Goal: Task Accomplishment & Management: Use online tool/utility

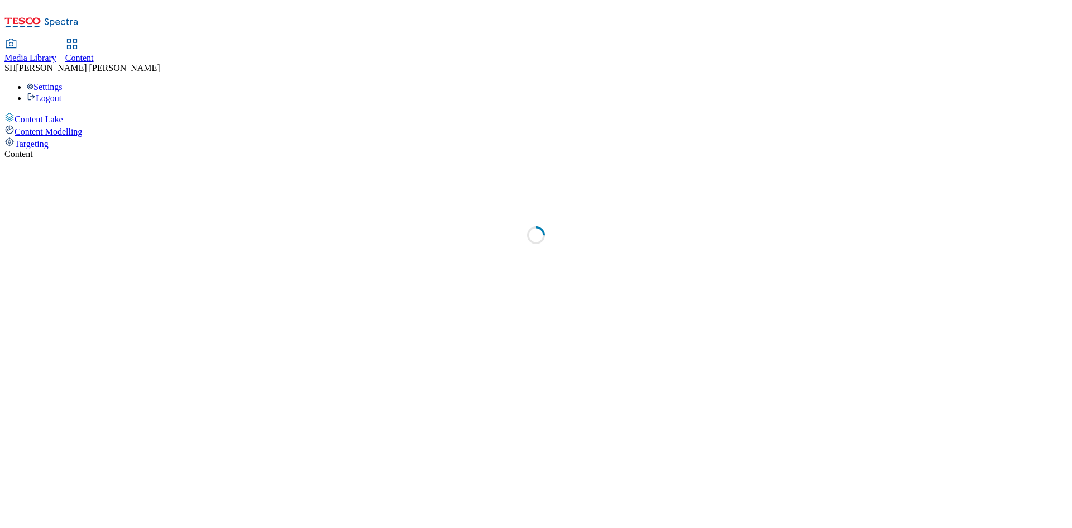
select select "ghs-uk"
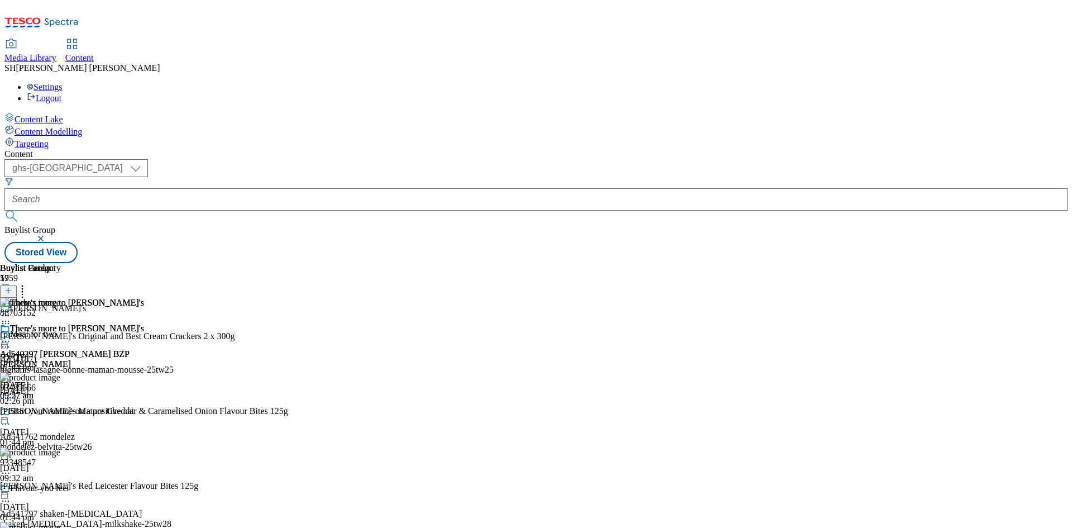
click at [47, 235] on button "button" at bounding box center [41, 238] width 11 height 7
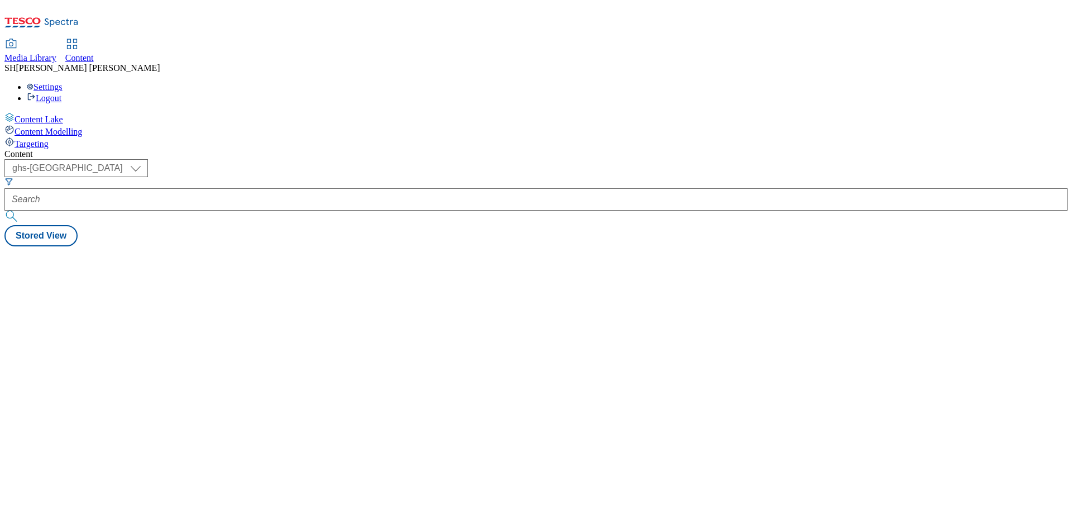
click at [383, 159] on div "( optional ) ghs-roi ghs-uk ghs-uk Stored View" at bounding box center [535, 202] width 1063 height 87
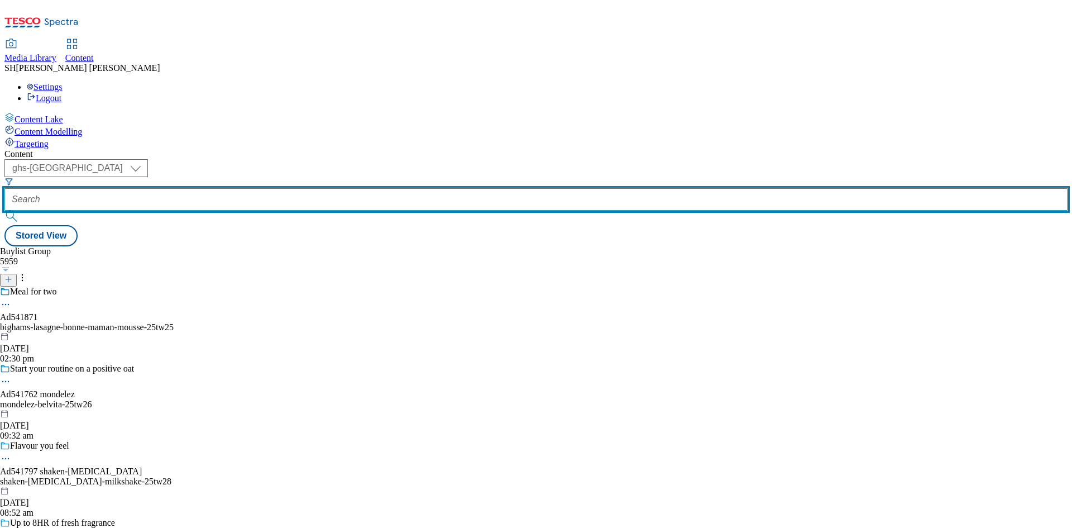
click at [264, 188] on input "text" at bounding box center [535, 199] width 1063 height 22
paste input "mondelez-cadbury-bars-25tw25"
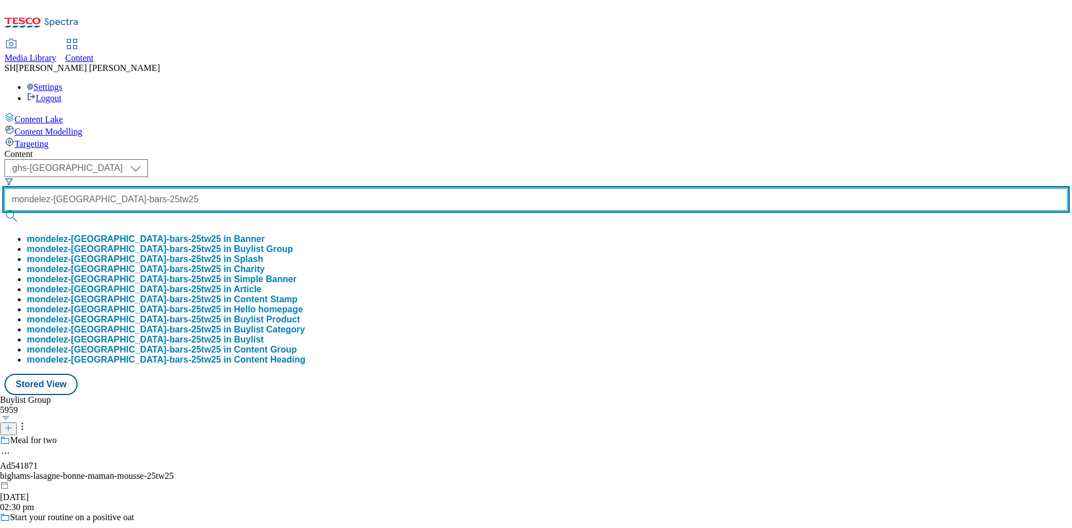
type input "mondelez-cadbury-bars-25tw25"
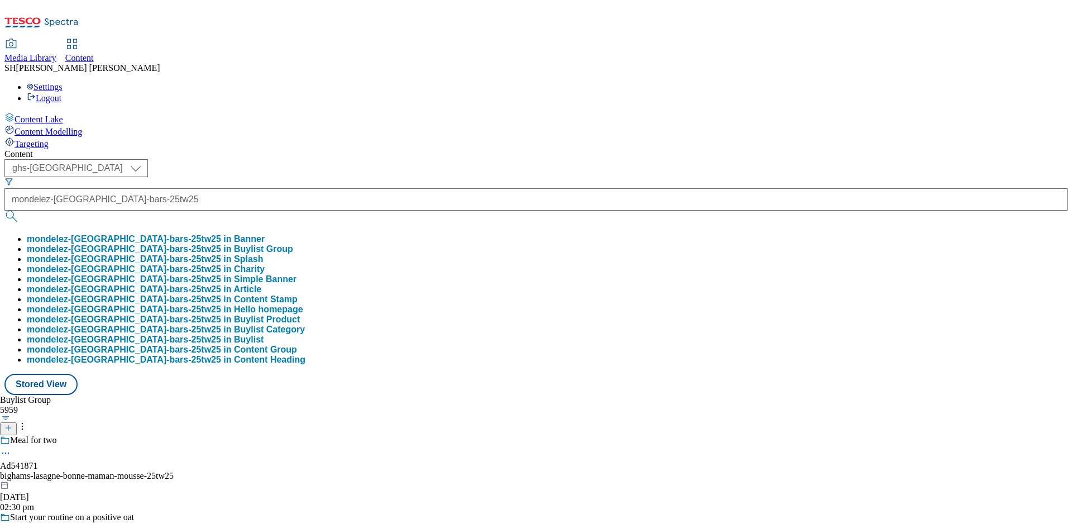
scroll to position [0, 0]
click at [265, 234] on button "mondelez-cadbury-bars-25tw25 in Banner" at bounding box center [146, 239] width 238 height 10
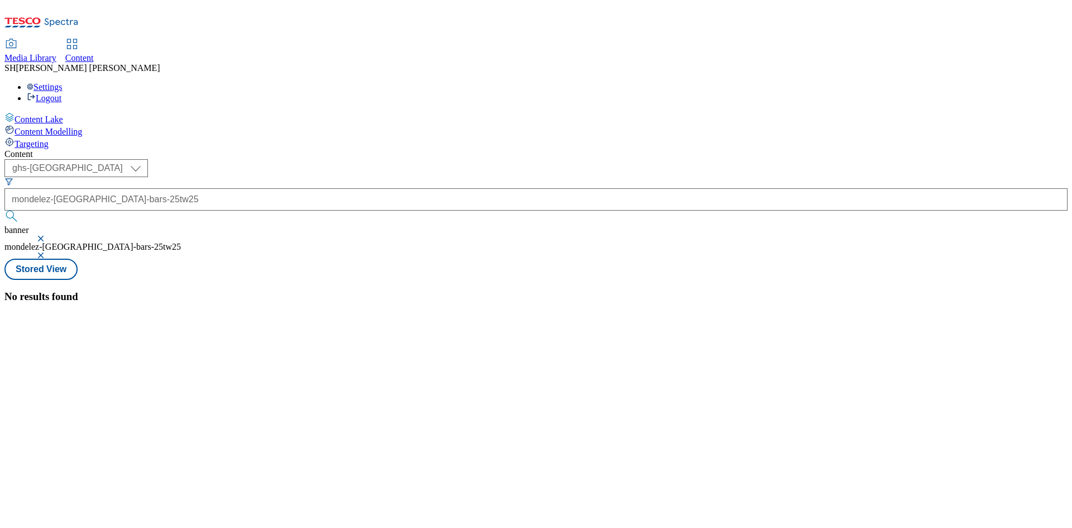
click at [47, 235] on button "button" at bounding box center [41, 238] width 11 height 7
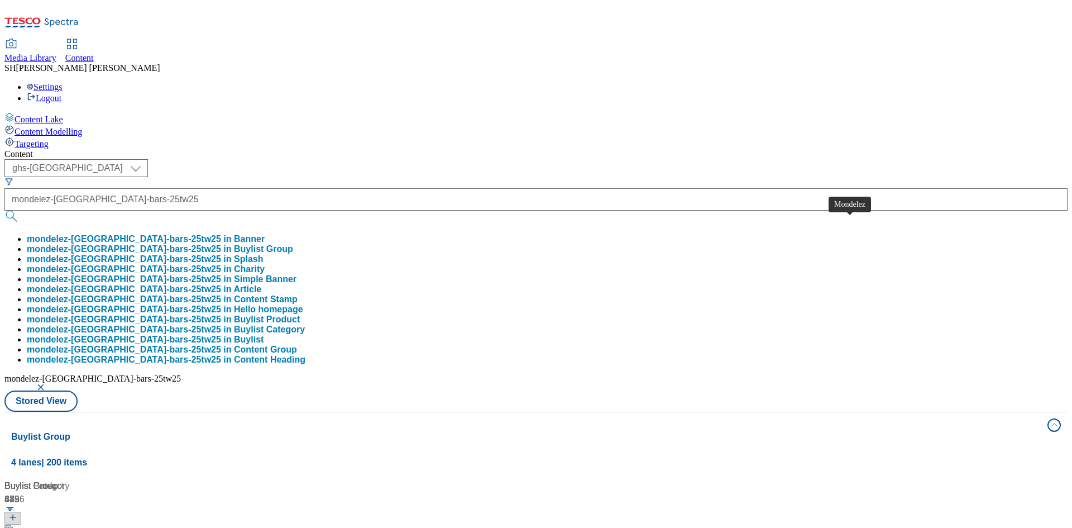
click at [53, 525] on span "Mondelez" at bounding box center [34, 532] width 39 height 14
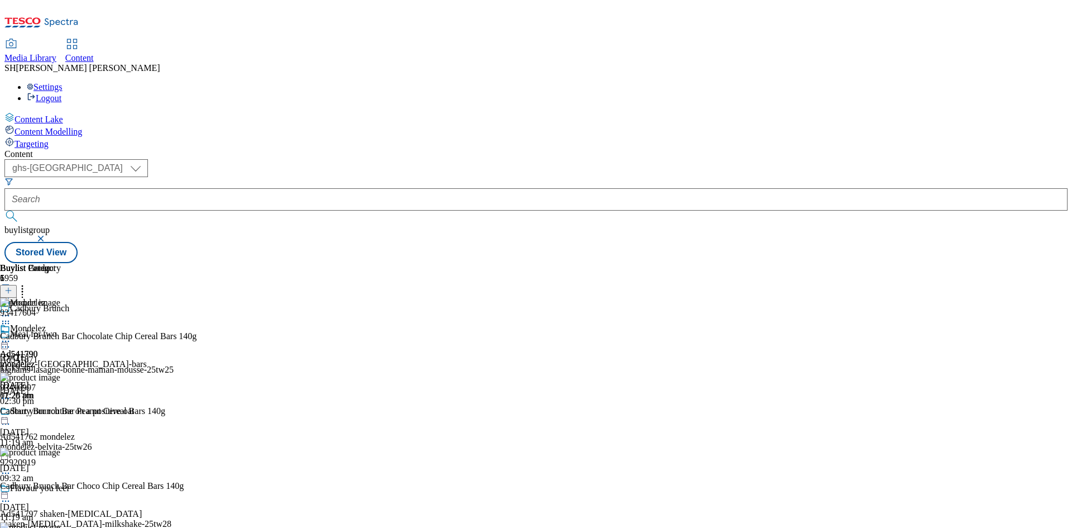
scroll to position [339, 0]
click at [28, 283] on icon at bounding box center [22, 288] width 11 height 11
click at [11, 336] on icon at bounding box center [5, 341] width 11 height 11
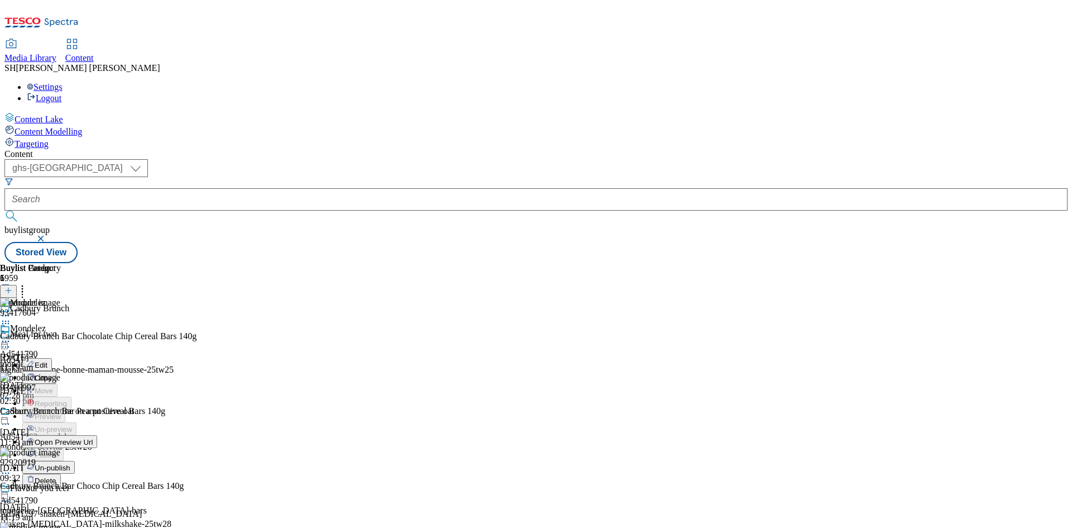
click at [70, 463] on span "Un-publish" at bounding box center [53, 467] width 36 height 8
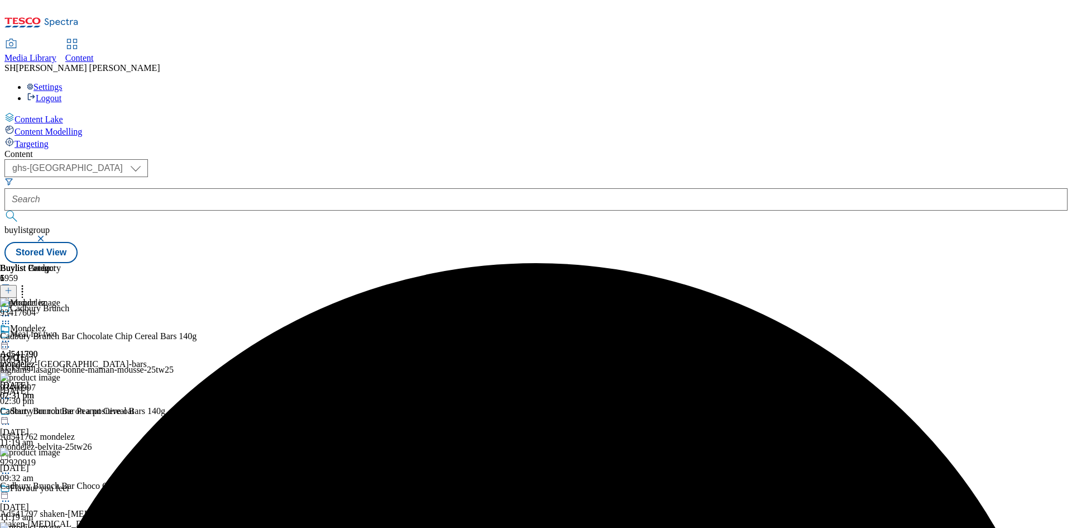
click at [28, 283] on icon at bounding box center [22, 288] width 11 height 11
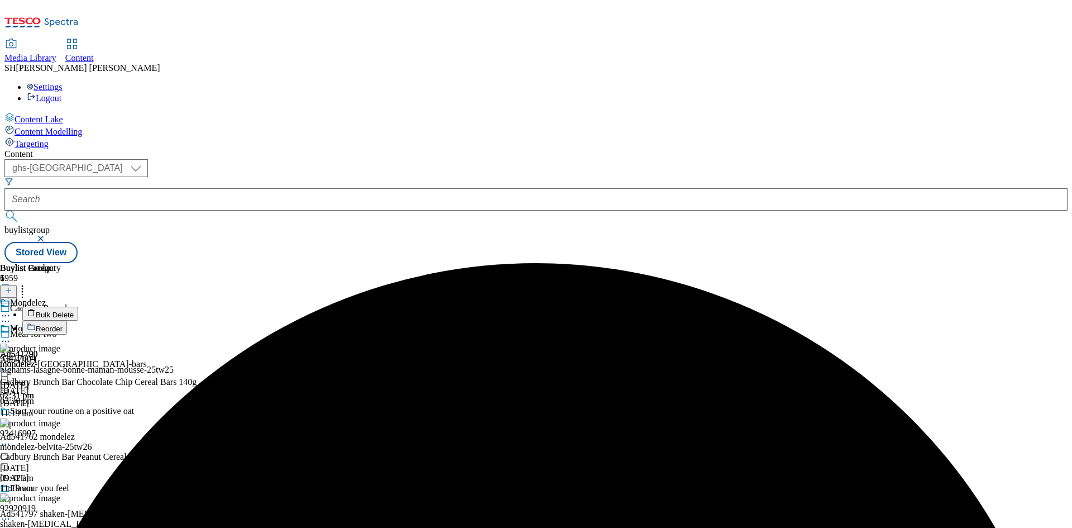
click at [63, 324] on span "Reorder" at bounding box center [49, 328] width 27 height 8
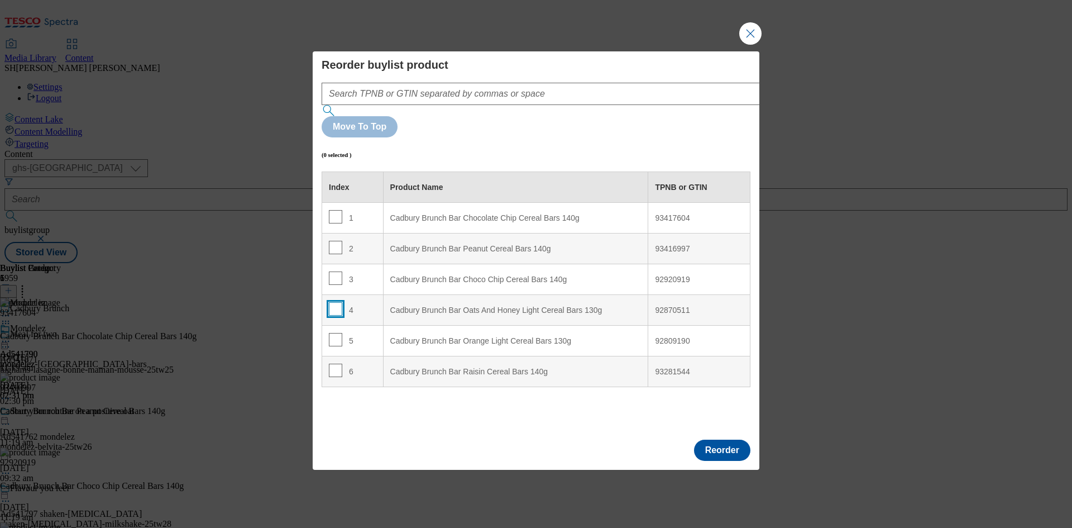
click at [334, 302] on input "Modal" at bounding box center [335, 308] width 13 height 13
checkbox input "true"
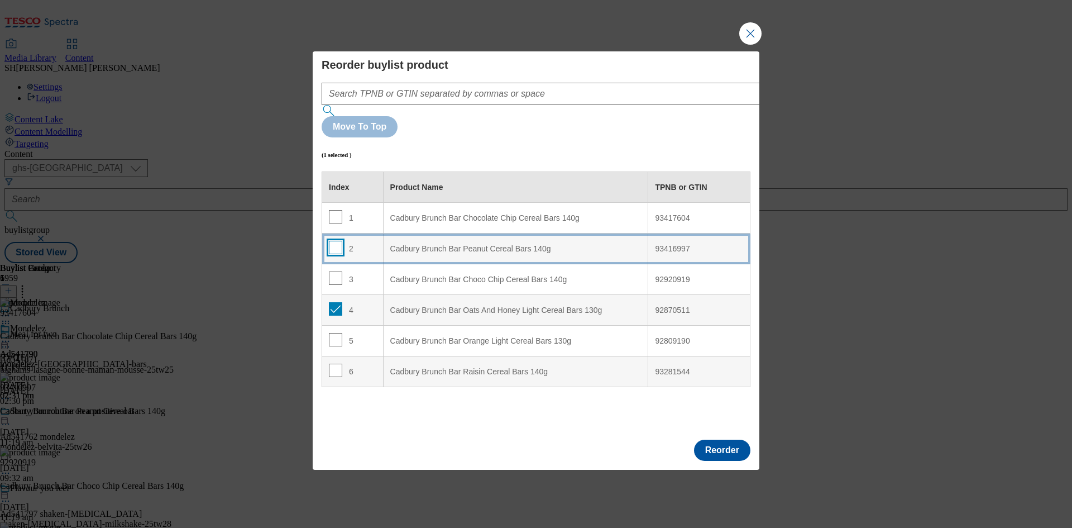
click at [334, 241] on input "Modal" at bounding box center [335, 247] width 13 height 13
checkbox input "true"
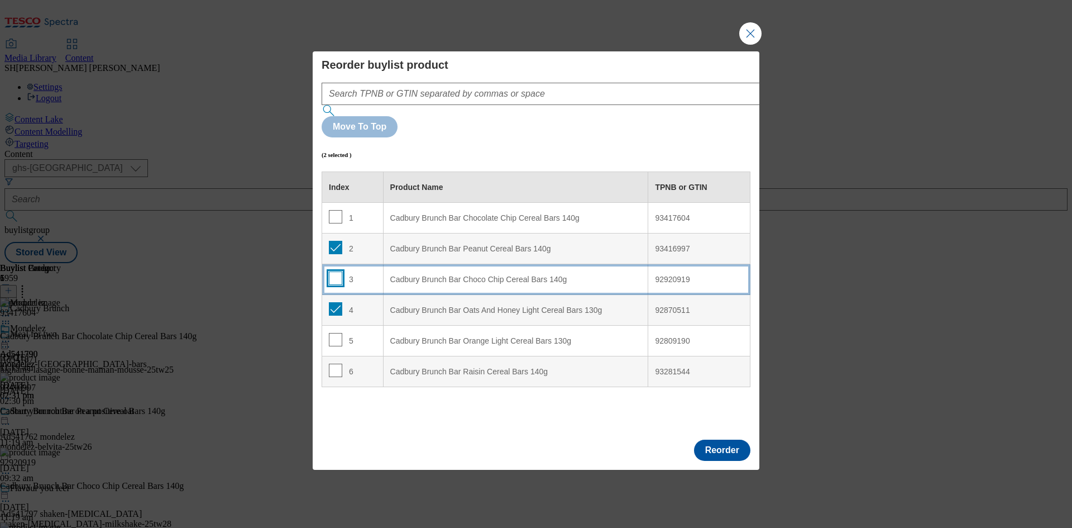
click at [333, 271] on input "Modal" at bounding box center [335, 277] width 13 height 13
checkbox input "true"
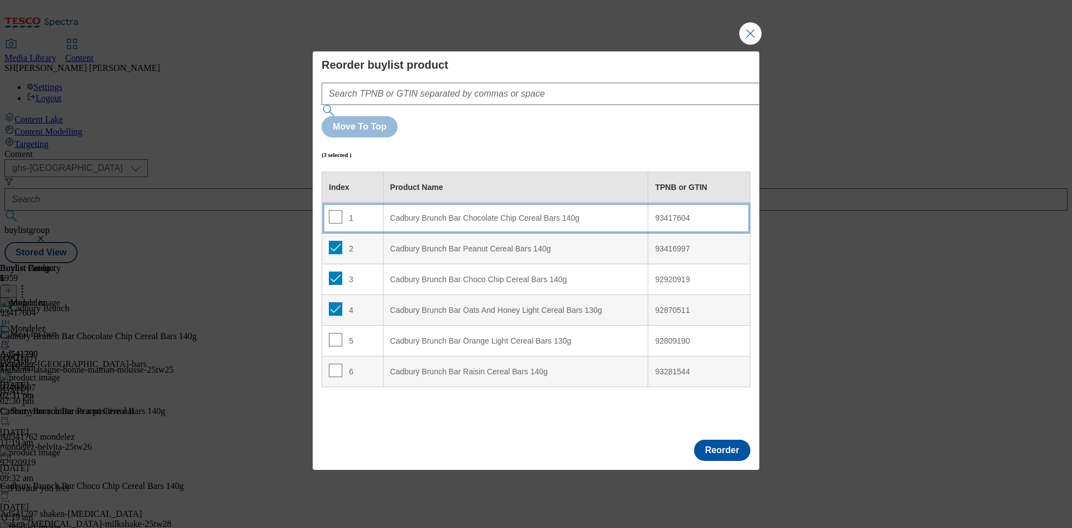
click at [442, 213] on div "Cadbury Brunch Bar Chocolate Chip Cereal Bars 140g" at bounding box center [515, 218] width 251 height 10
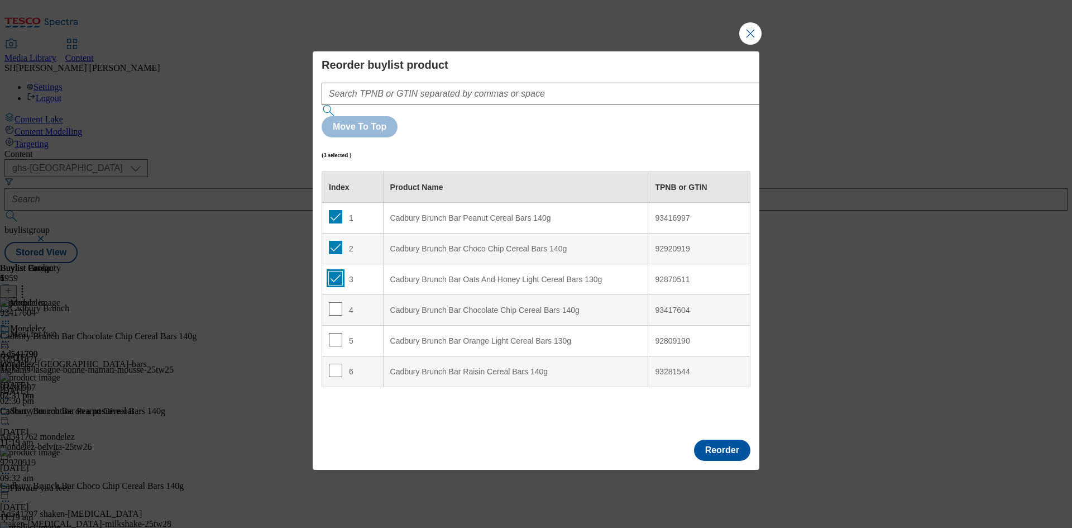
click at [337, 271] on input "Modal" at bounding box center [335, 277] width 13 height 13
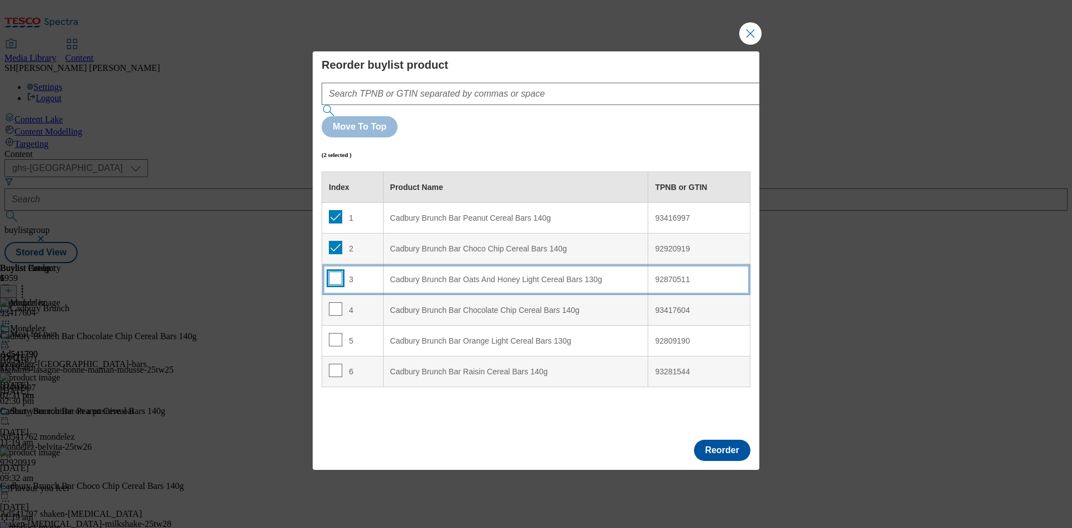
click at [336, 271] on input "Modal" at bounding box center [335, 277] width 13 height 13
checkbox input "true"
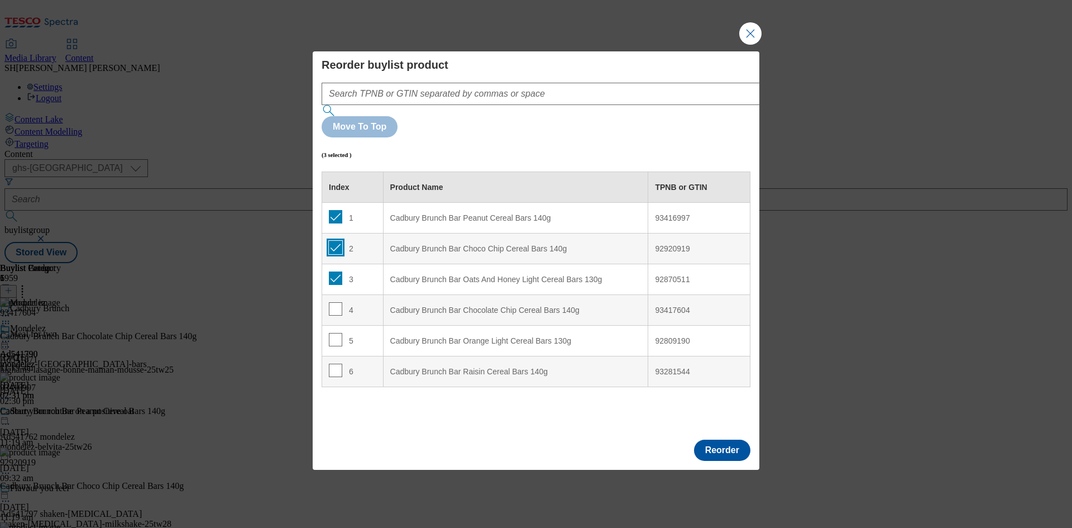
click at [336, 241] on input "Modal" at bounding box center [335, 247] width 13 height 13
checkbox input "false"
click at [338, 210] on input "Modal" at bounding box center [335, 216] width 13 height 13
checkbox input "false"
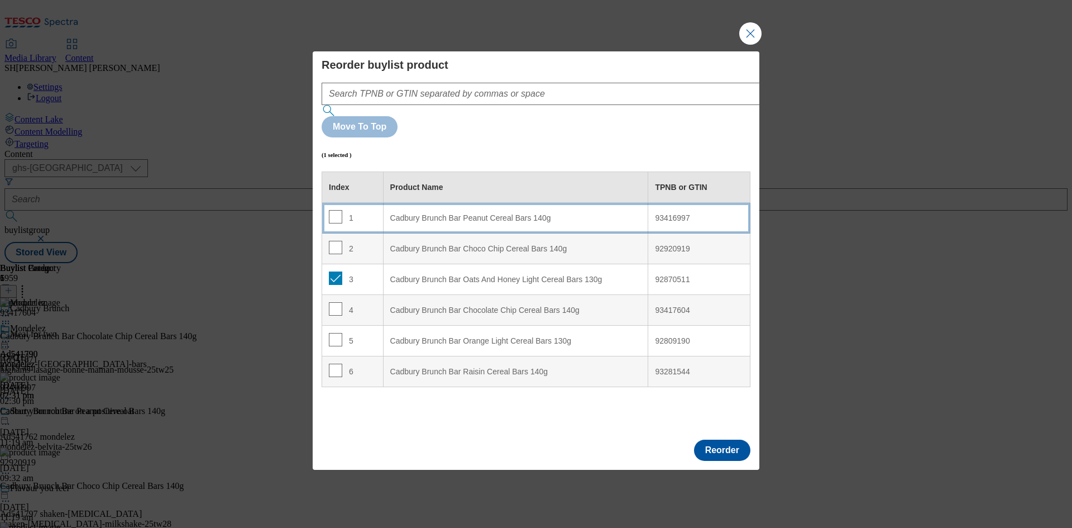
click at [440, 203] on 140g "Cadbury Brunch Bar Peanut Cereal Bars 140g" at bounding box center [515, 218] width 265 height 31
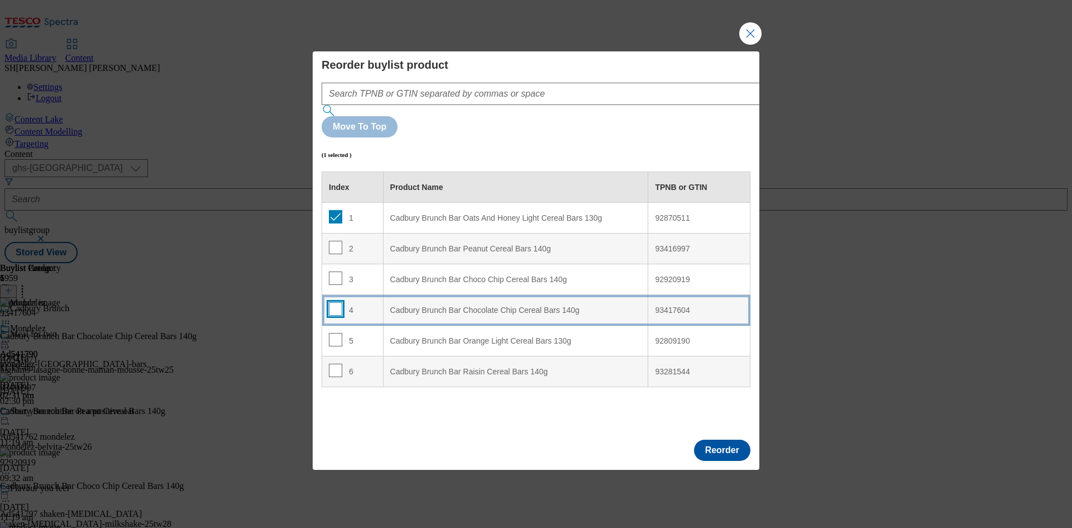
click at [334, 302] on input "Modal" at bounding box center [335, 308] width 13 height 13
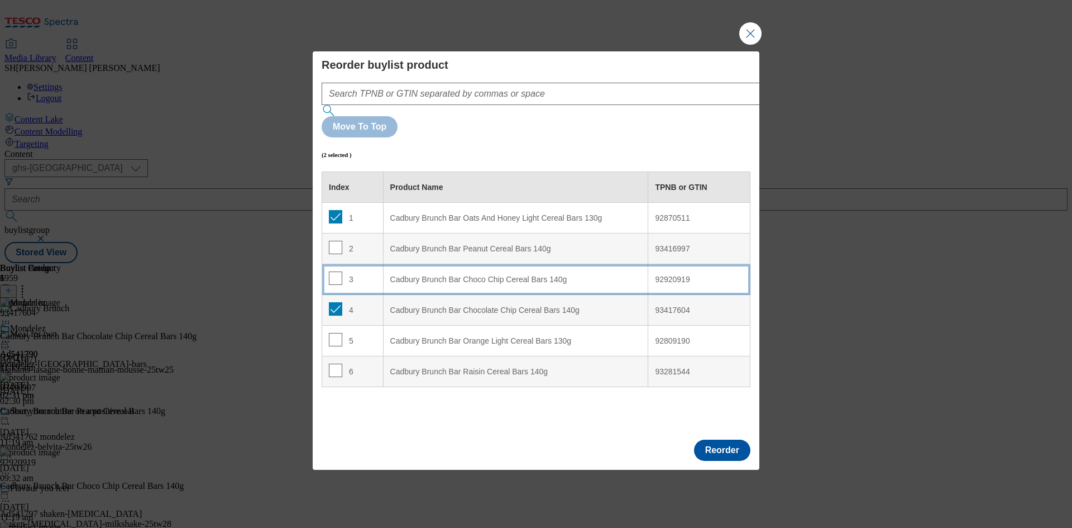
click at [396, 275] on div "Cadbury Brunch Bar Choco Chip Cereal Bars 140g" at bounding box center [515, 280] width 251 height 10
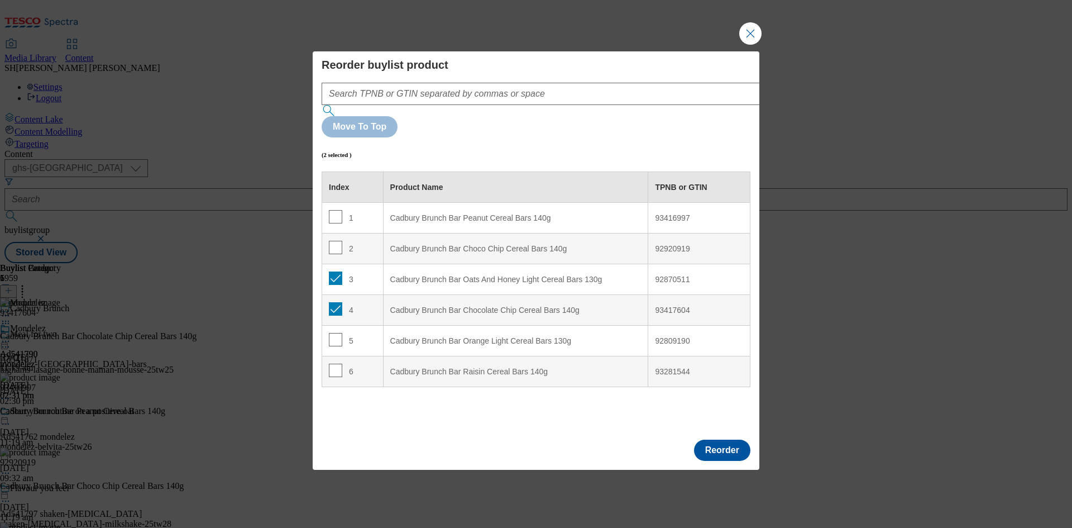
click at [423, 305] on div "Cadbury Brunch Bar Chocolate Chip Cereal Bars 140g" at bounding box center [515, 310] width 251 height 10
click at [333, 295] on td "4" at bounding box center [352, 310] width 61 height 31
click at [333, 302] on input "Modal" at bounding box center [335, 308] width 13 height 13
checkbox input "false"
click at [336, 271] on input "Modal" at bounding box center [335, 277] width 13 height 13
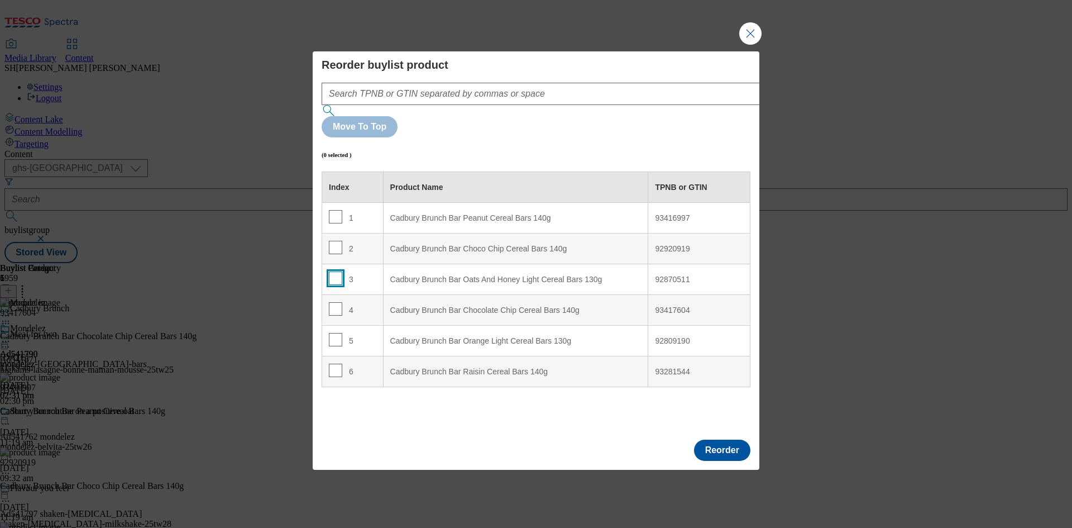
click at [332, 271] on input "Modal" at bounding box center [335, 277] width 13 height 13
checkbox input "true"
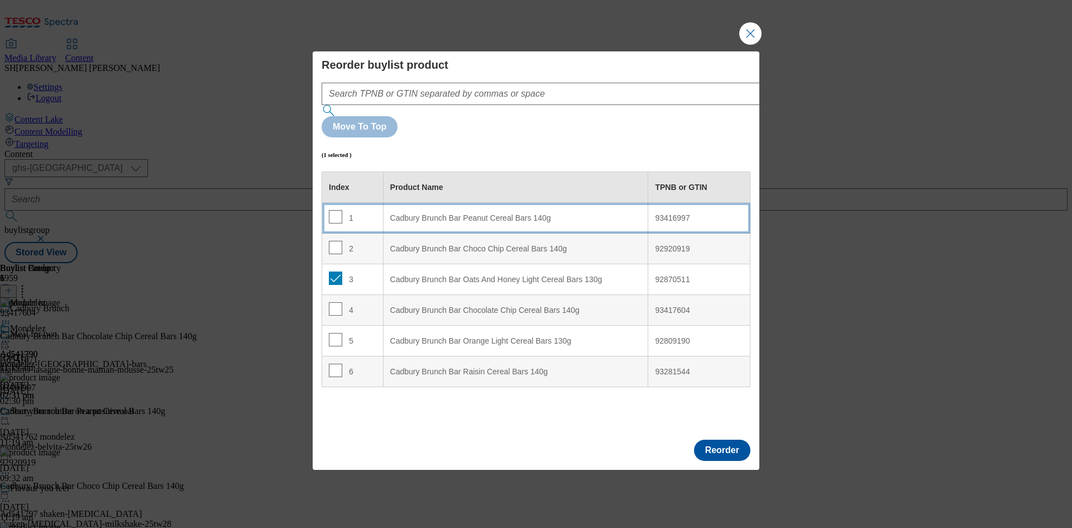
click at [408, 213] on div "Cadbury Brunch Bar Peanut Cereal Bars 140g" at bounding box center [515, 218] width 251 height 10
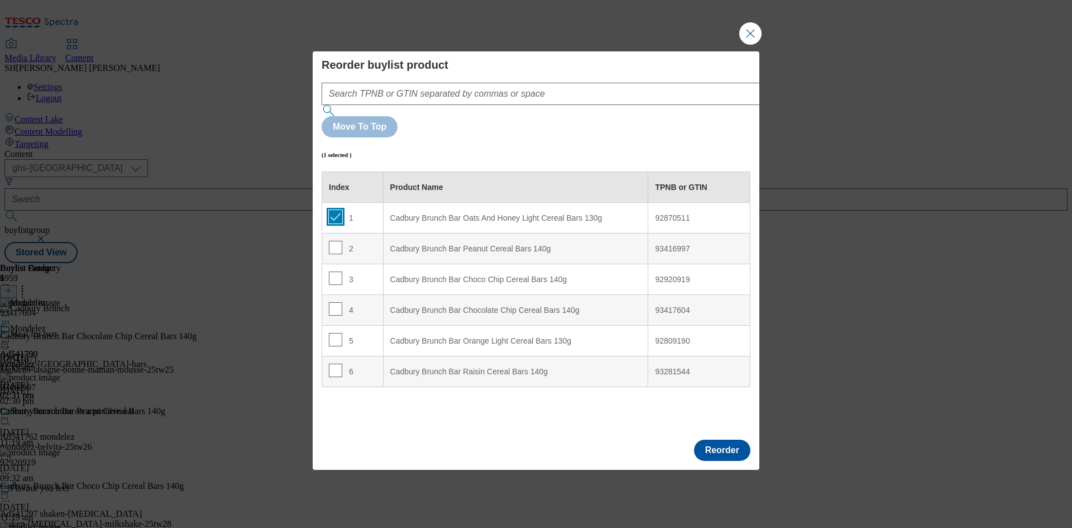
click at [337, 210] on input "Modal" at bounding box center [335, 216] width 13 height 13
checkbox input "false"
click at [729, 439] on button "Reorder" at bounding box center [722, 449] width 56 height 21
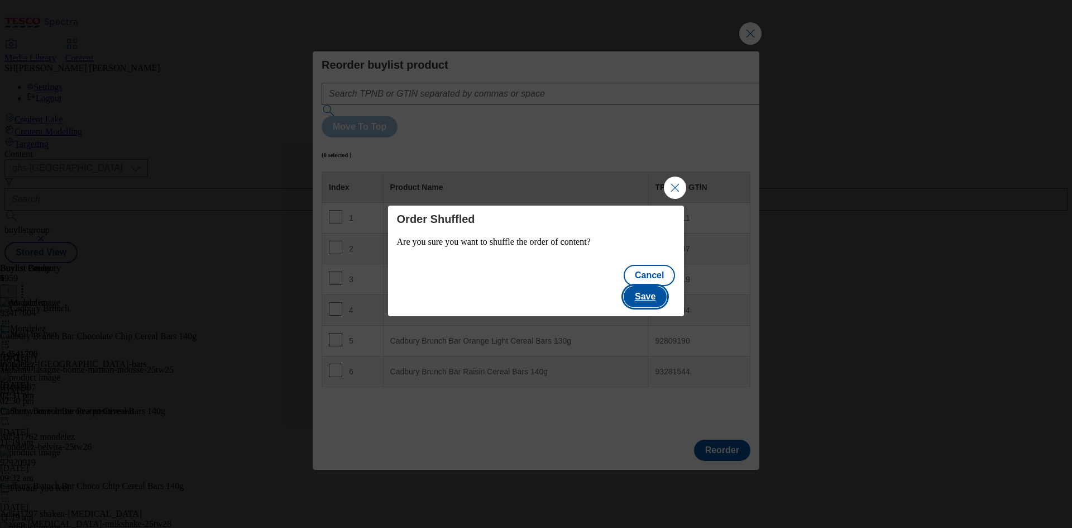
click at [665, 287] on button "Save" at bounding box center [645, 296] width 43 height 21
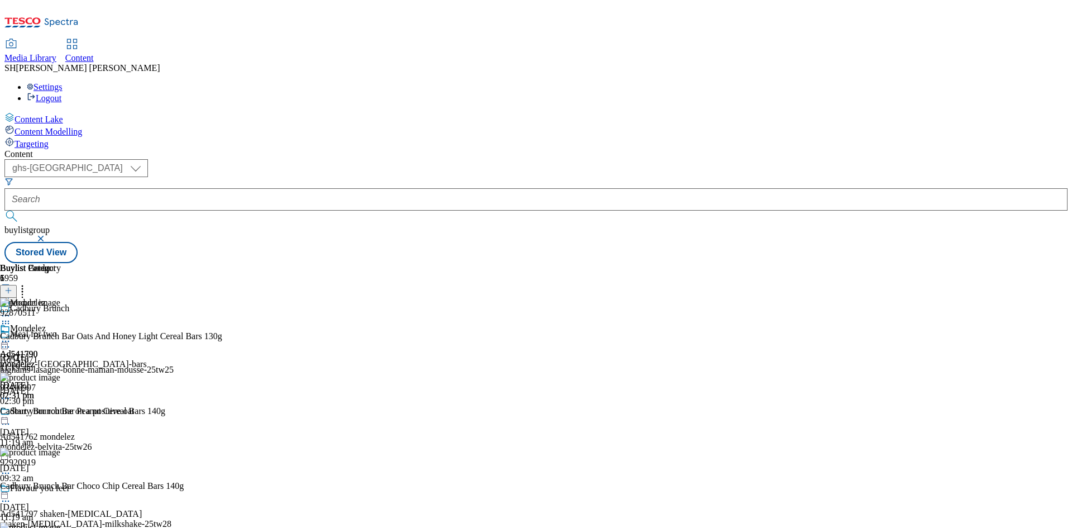
scroll to position [167, 0]
click at [28, 283] on icon at bounding box center [22, 288] width 11 height 11
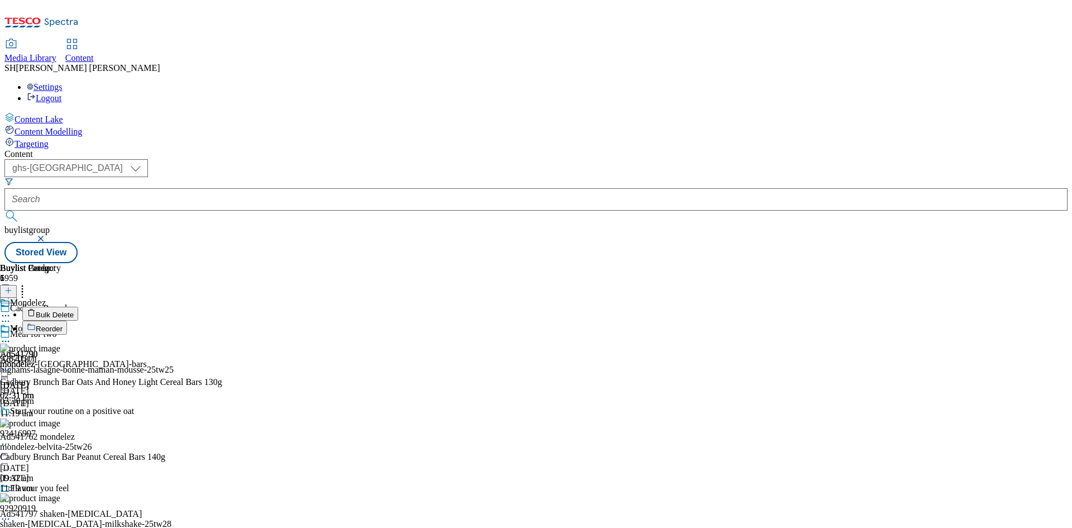
click at [67, 320] on button "Reorder" at bounding box center [44, 327] width 45 height 14
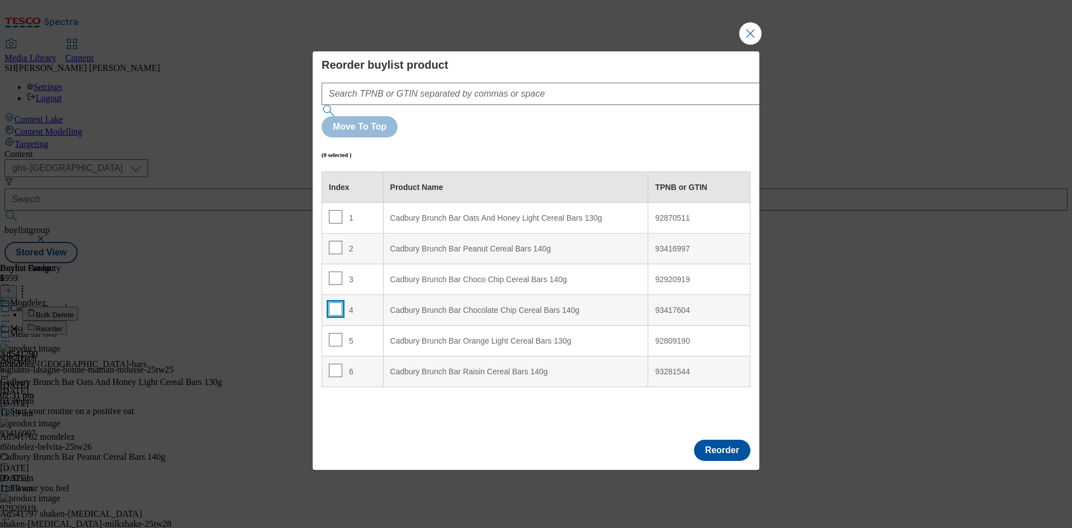
click at [331, 302] on input "Modal" at bounding box center [335, 308] width 13 height 13
checkbox input "true"
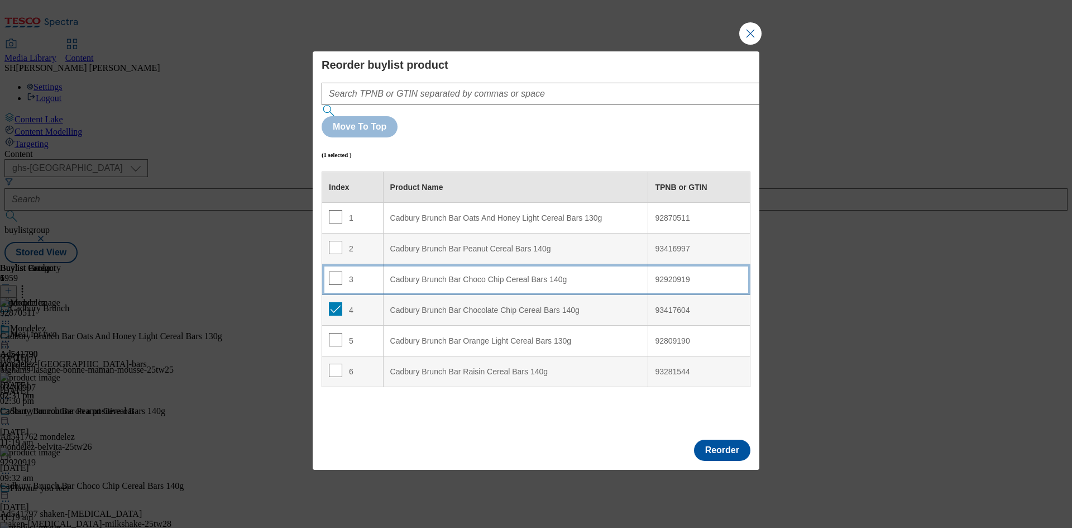
click at [435, 275] on div "Cadbury Brunch Bar Choco Chip Cereal Bars 140g" at bounding box center [515, 280] width 251 height 10
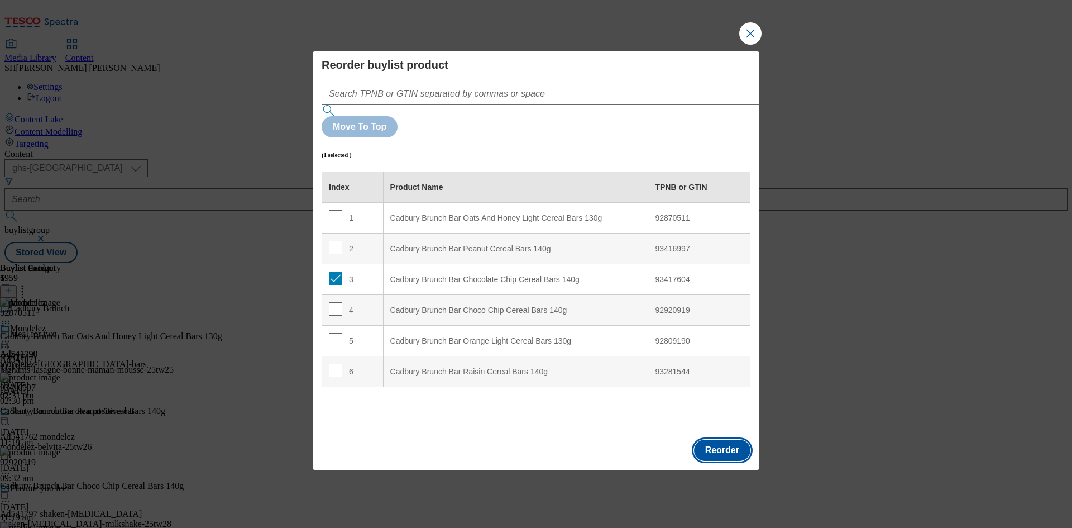
click at [711, 439] on button "Reorder" at bounding box center [722, 449] width 56 height 21
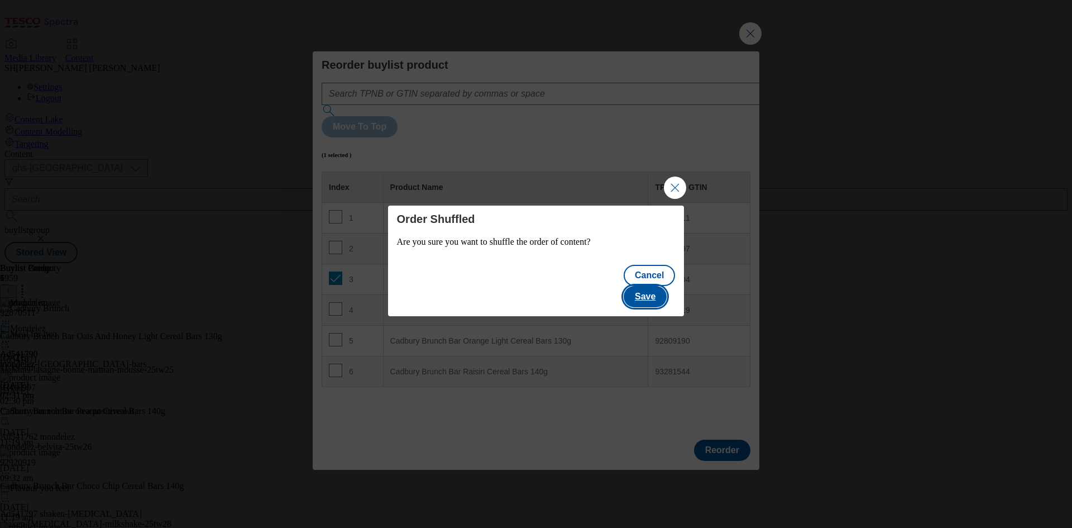
click at [654, 288] on button "Save" at bounding box center [645, 296] width 43 height 21
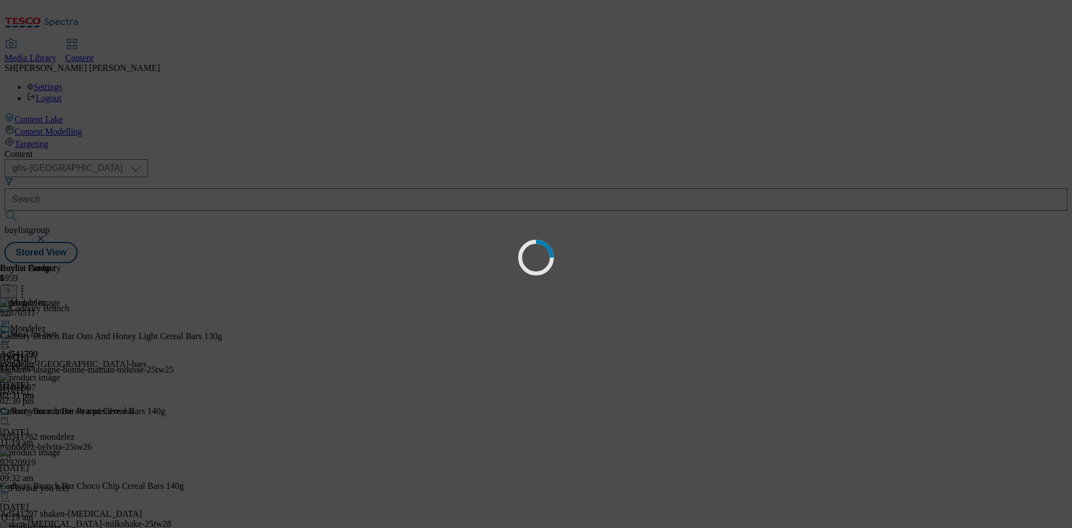
scroll to position [0, 0]
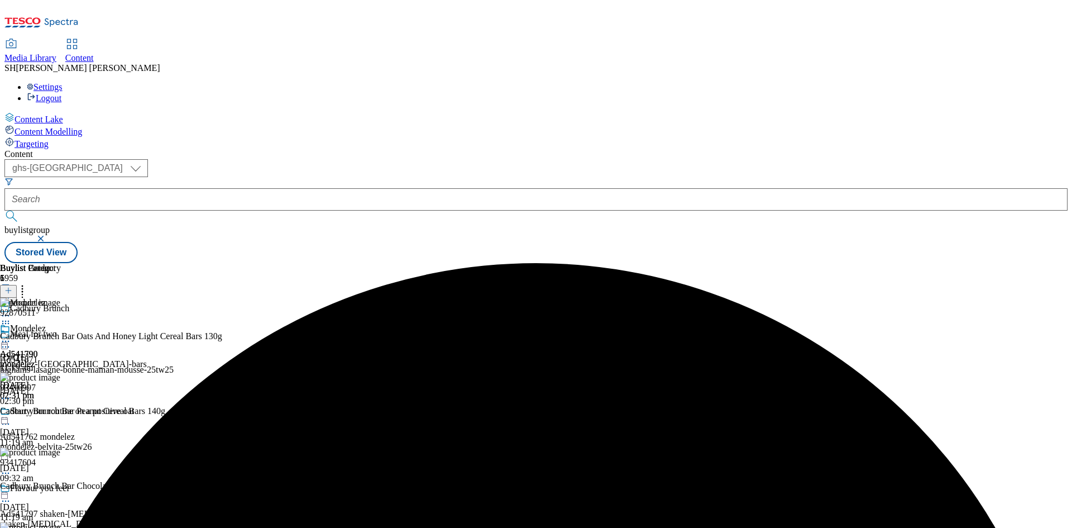
click at [11, 336] on icon at bounding box center [5, 341] width 11 height 11
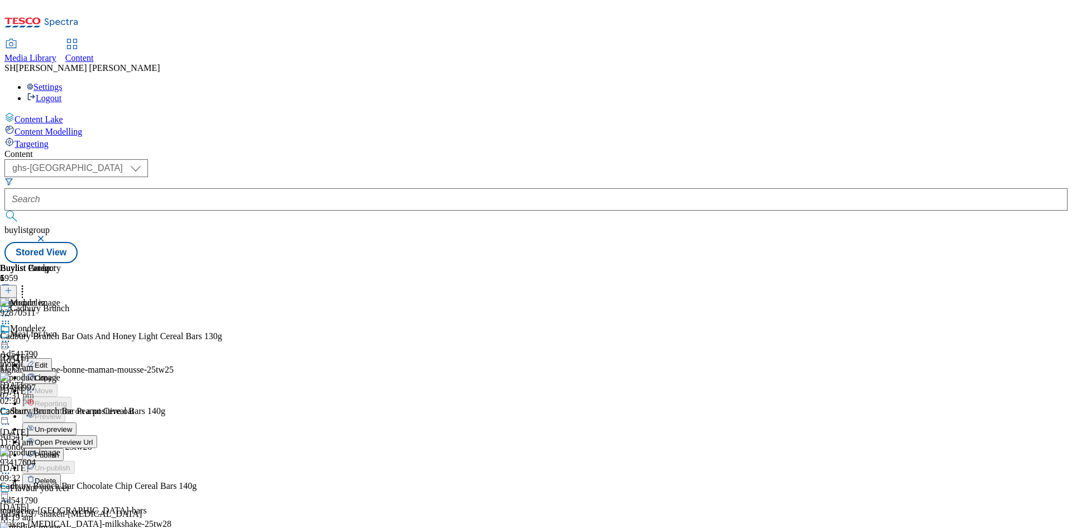
click at [59, 451] on span "Publish" at bounding box center [47, 455] width 25 height 8
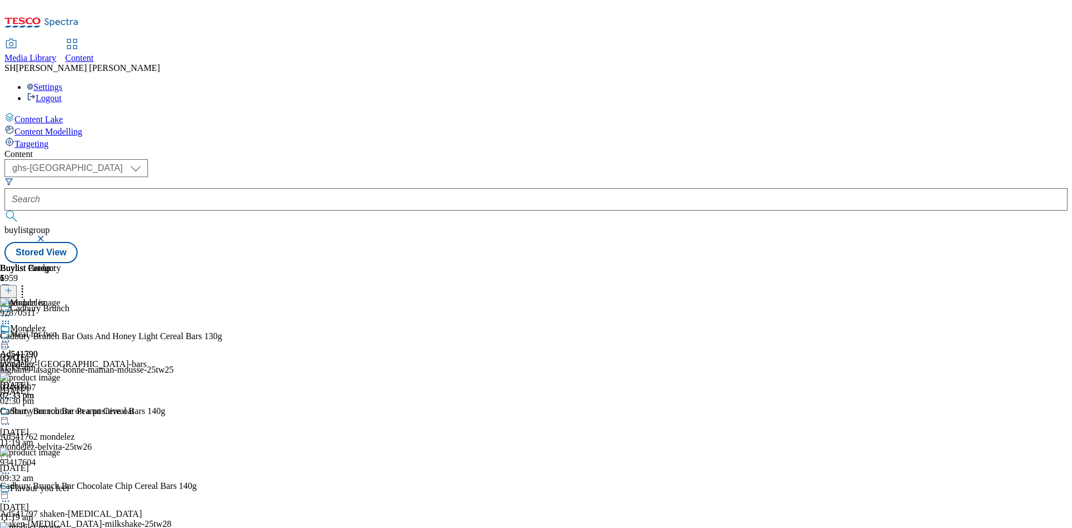
click at [23, 288] on circle at bounding box center [23, 289] width 2 height 2
click at [7, 341] on circle at bounding box center [6, 342] width 2 height 2
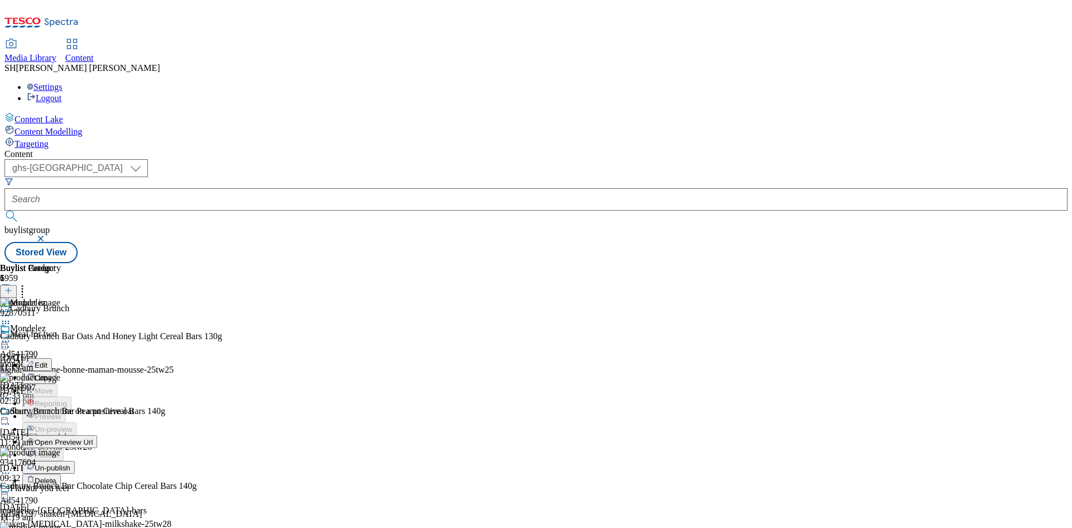
click at [93, 438] on span "Open Preview Url" at bounding box center [64, 442] width 58 height 8
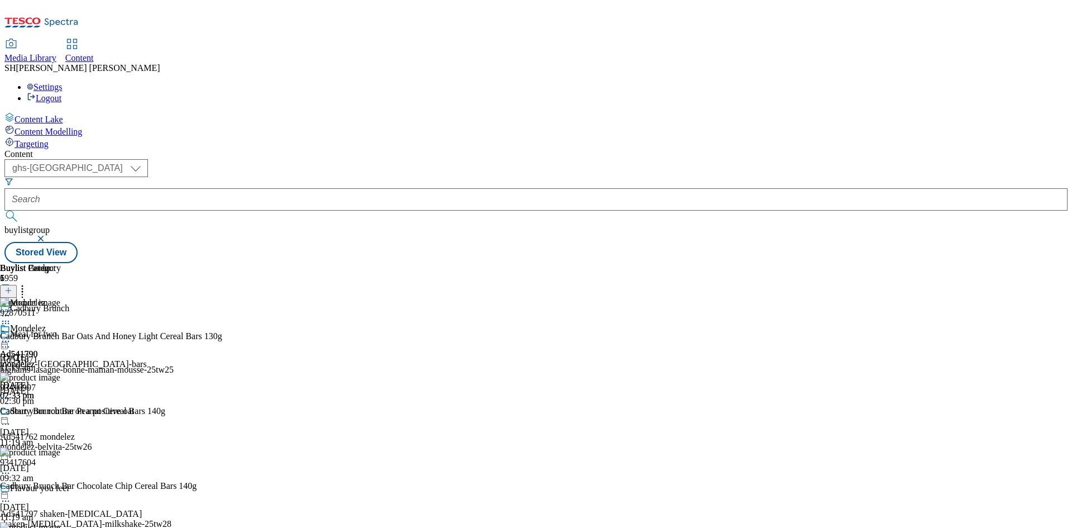
click at [28, 283] on icon at bounding box center [22, 288] width 11 height 11
click at [11, 336] on icon at bounding box center [5, 341] width 11 height 11
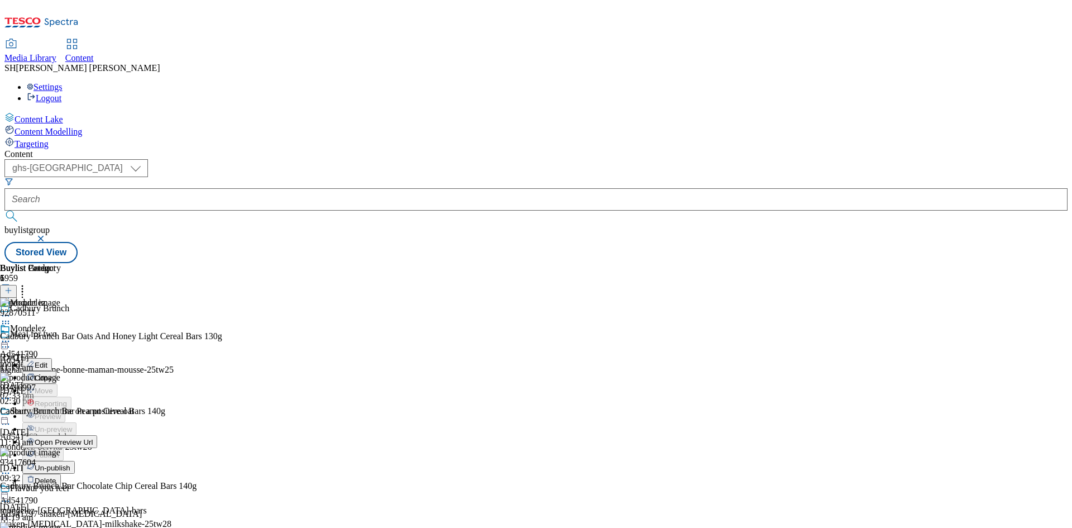
click at [70, 463] on span "Un-publish" at bounding box center [53, 467] width 36 height 8
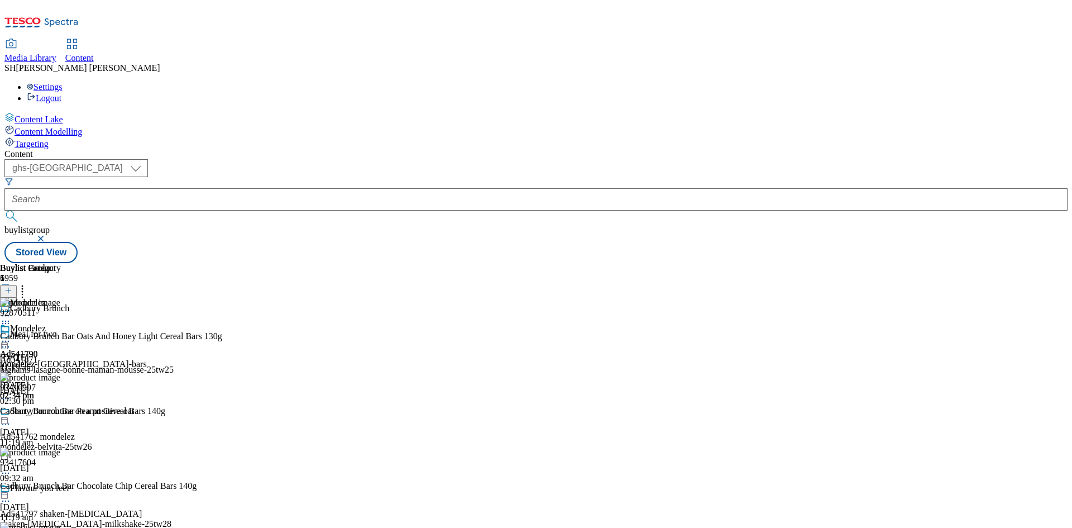
click at [11, 336] on icon at bounding box center [5, 341] width 11 height 11
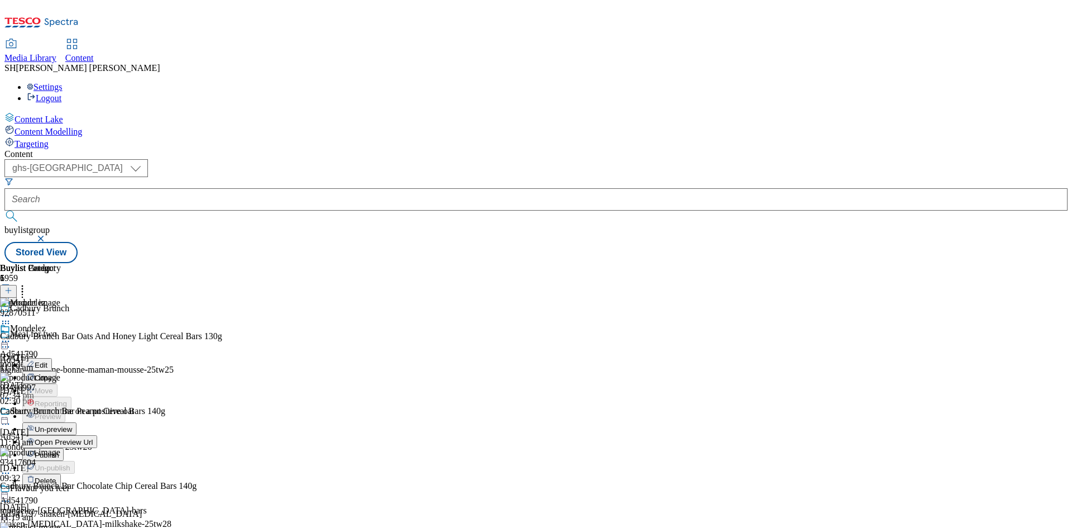
click at [72, 425] on span "Un-preview" at bounding box center [53, 429] width 37 height 8
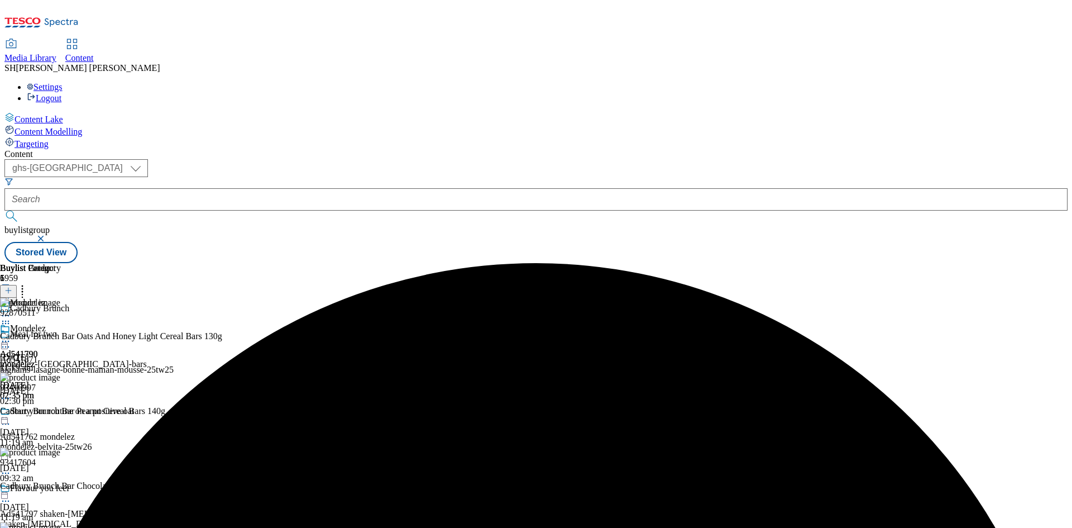
click at [11, 336] on icon at bounding box center [5, 341] width 11 height 11
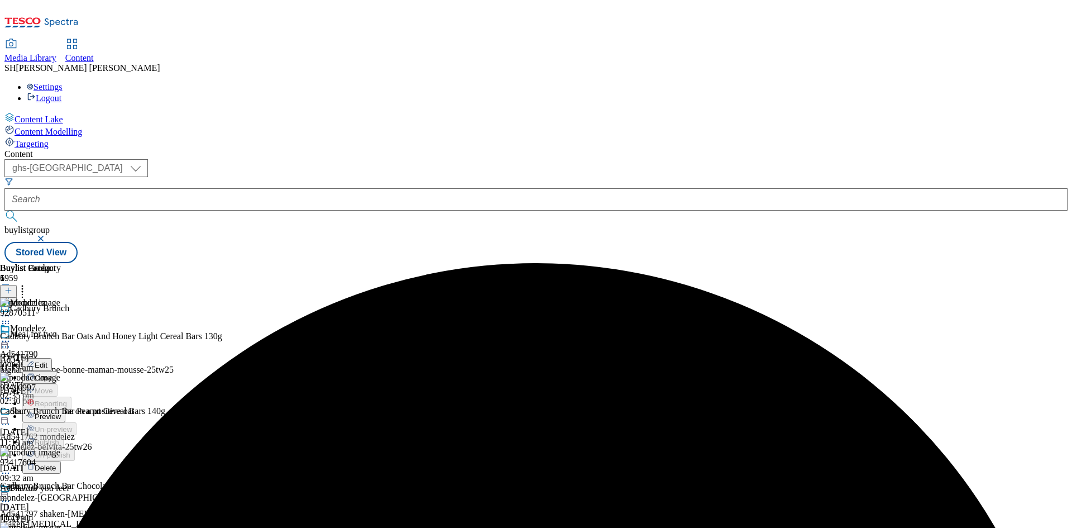
click at [61, 412] on span "Preview" at bounding box center [48, 416] width 26 height 8
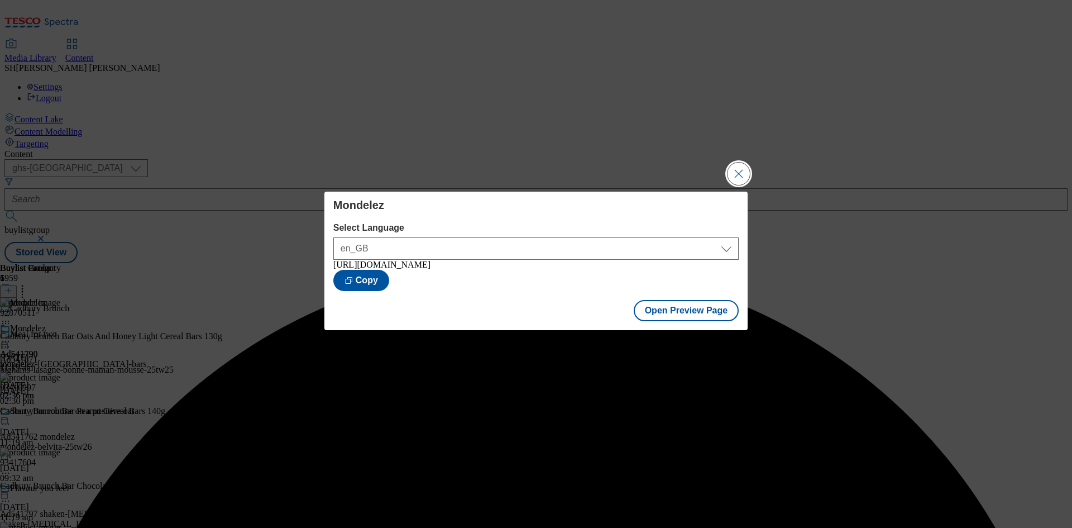
click at [743, 167] on button "Close Modal" at bounding box center [738, 173] width 22 height 22
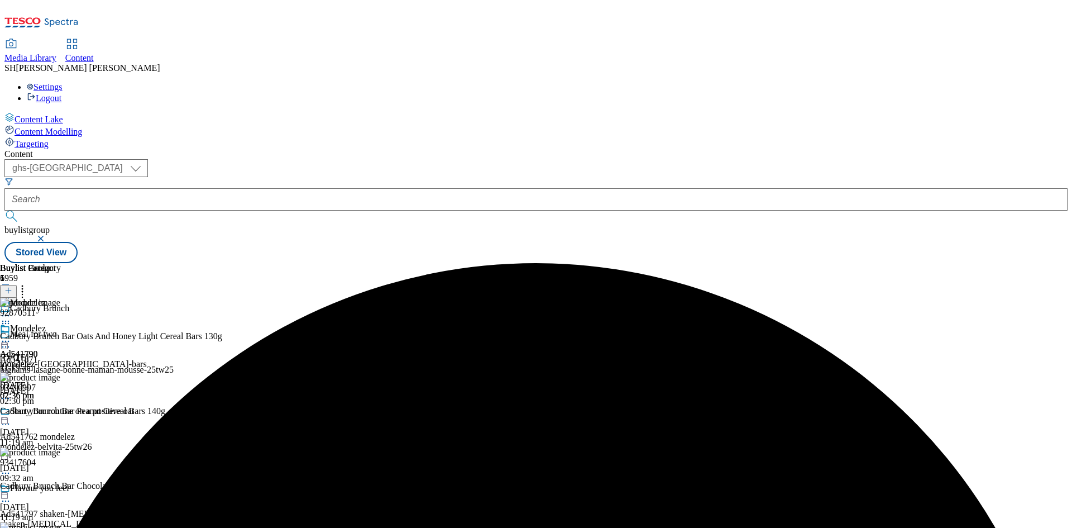
click at [23, 288] on circle at bounding box center [23, 289] width 2 height 2
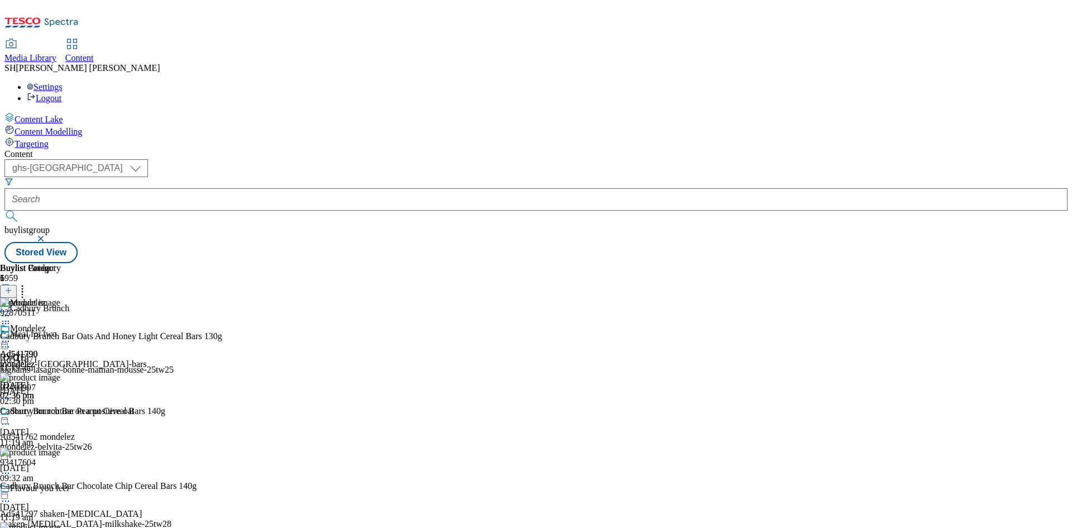
click at [11, 336] on icon at bounding box center [5, 341] width 11 height 11
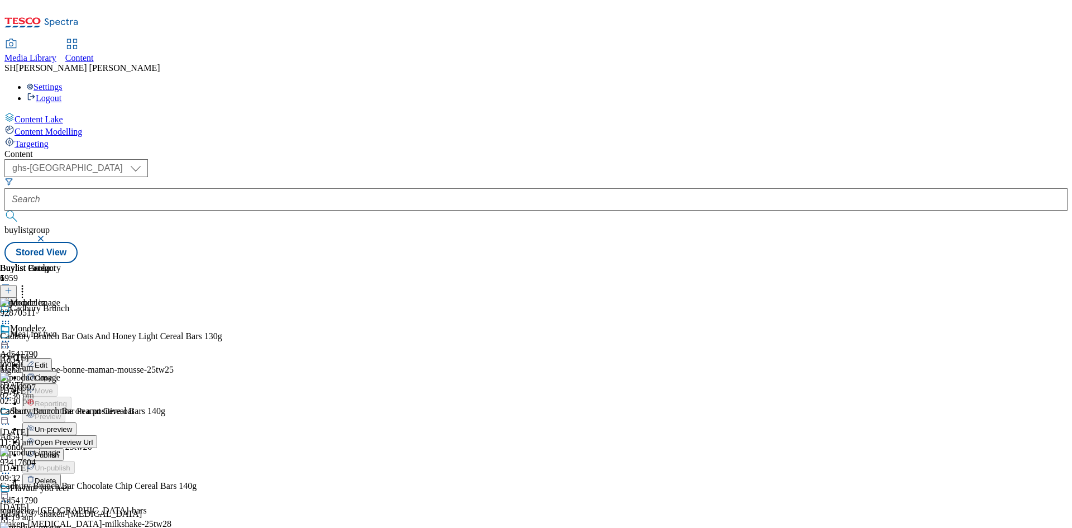
click at [59, 451] on span "Publish" at bounding box center [47, 455] width 25 height 8
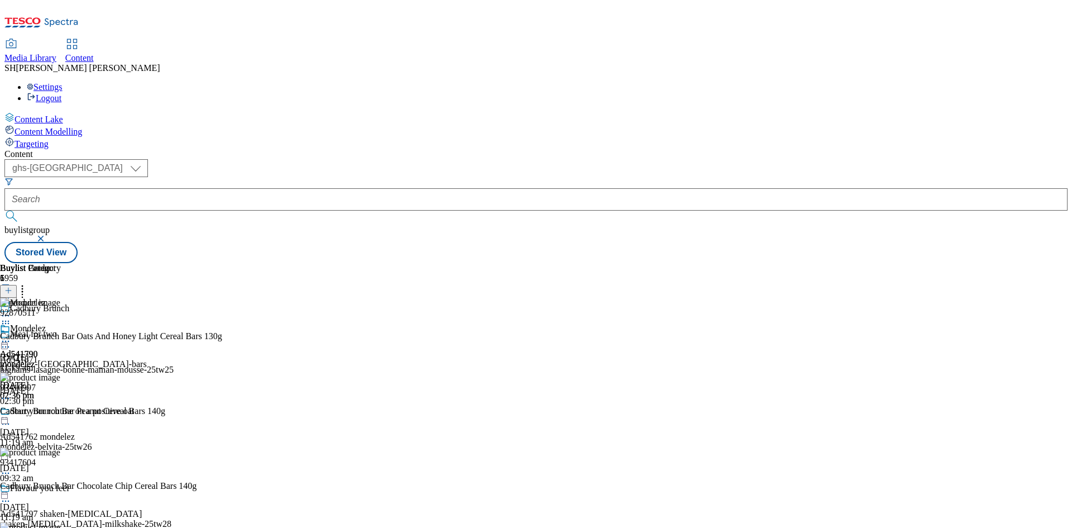
click at [11, 336] on icon at bounding box center [5, 341] width 11 height 11
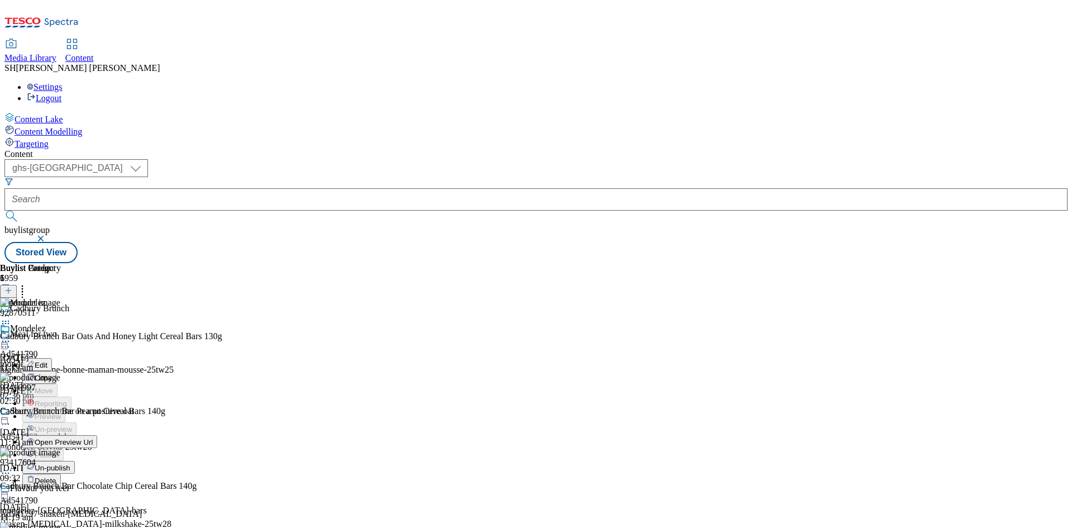
click at [93, 438] on span "Open Preview Url" at bounding box center [64, 442] width 58 height 8
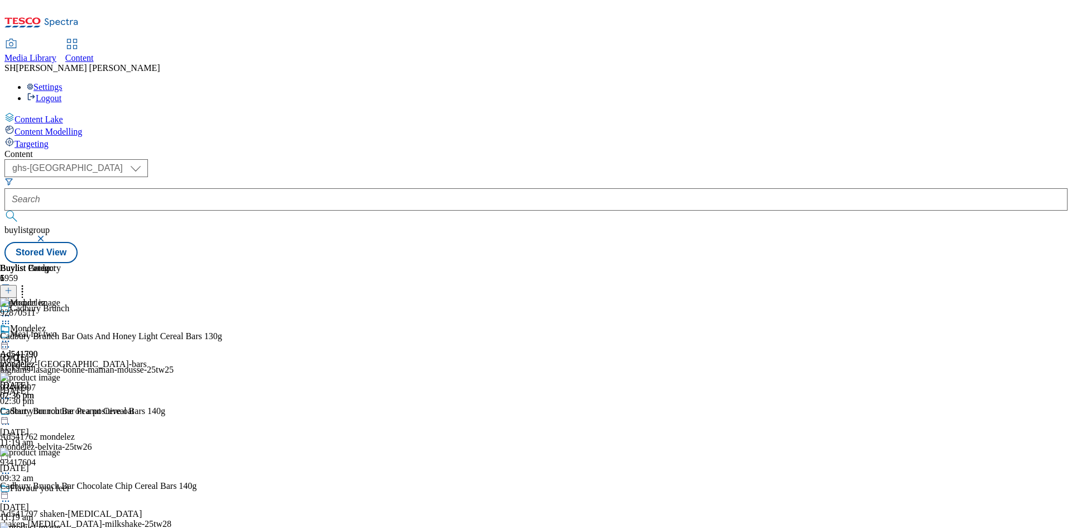
click at [47, 235] on button "button" at bounding box center [41, 238] width 11 height 7
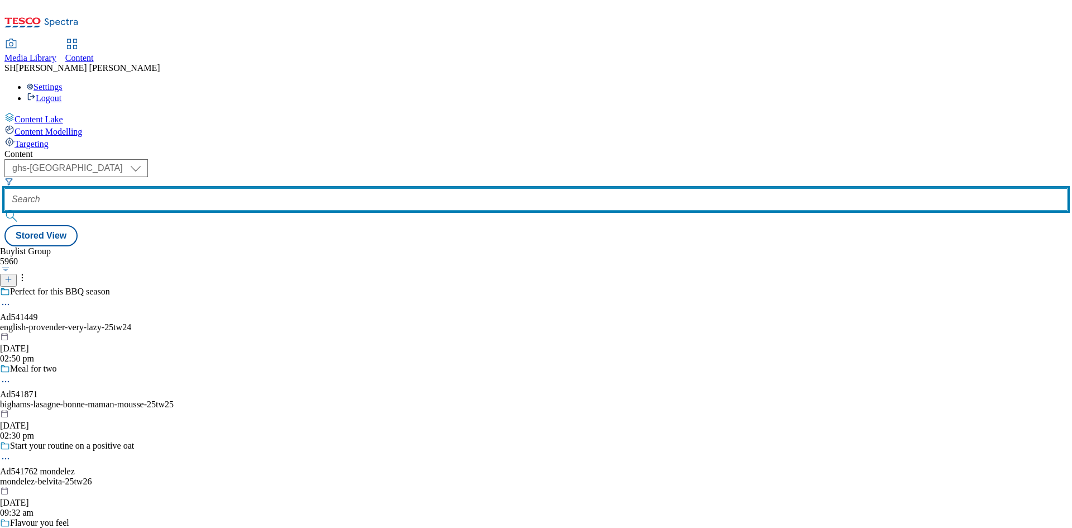
click at [293, 188] on input "text" at bounding box center [535, 199] width 1063 height 22
paste input "mondelez-uk-bournville-25tw25"
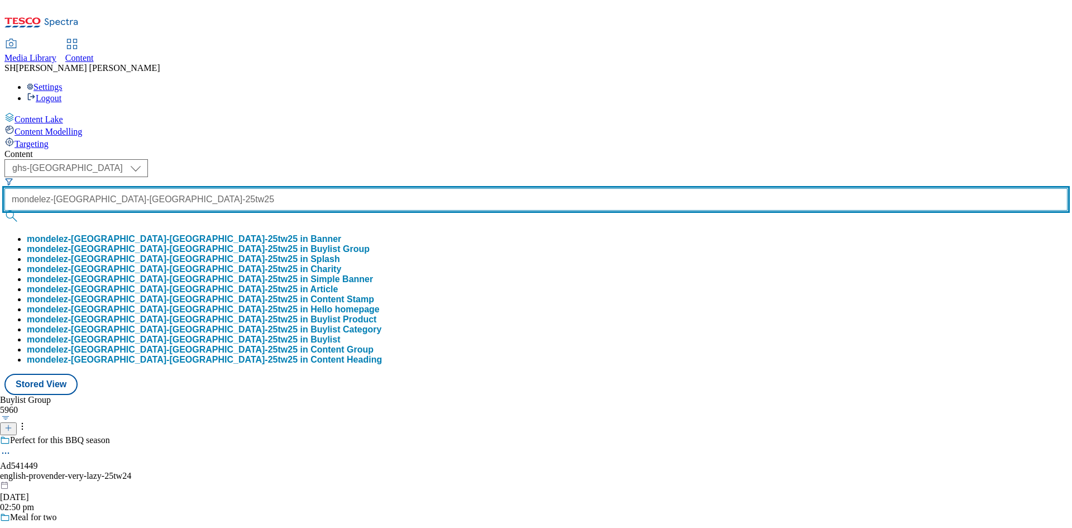
type input "mondelez-uk-bournville-25tw25"
click at [4, 210] on button "submit" at bounding box center [12, 215] width 16 height 11
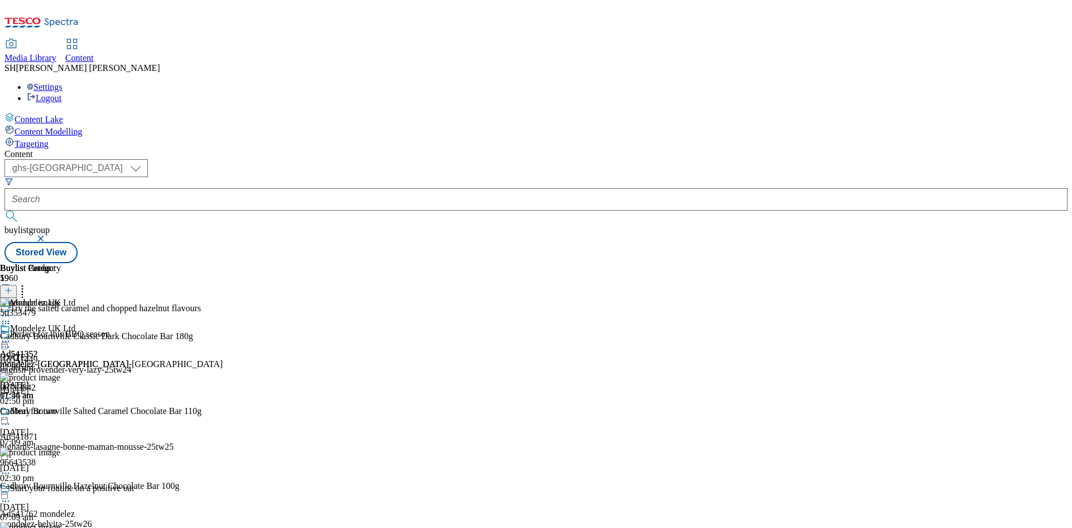
click at [11, 336] on icon at bounding box center [5, 341] width 11 height 11
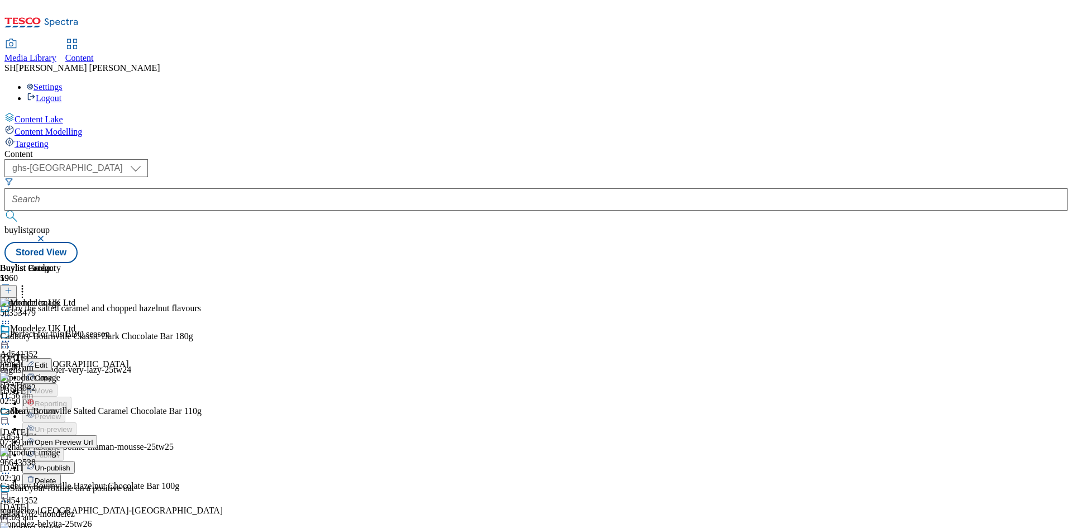
click at [70, 463] on span "Un-publish" at bounding box center [53, 467] width 36 height 8
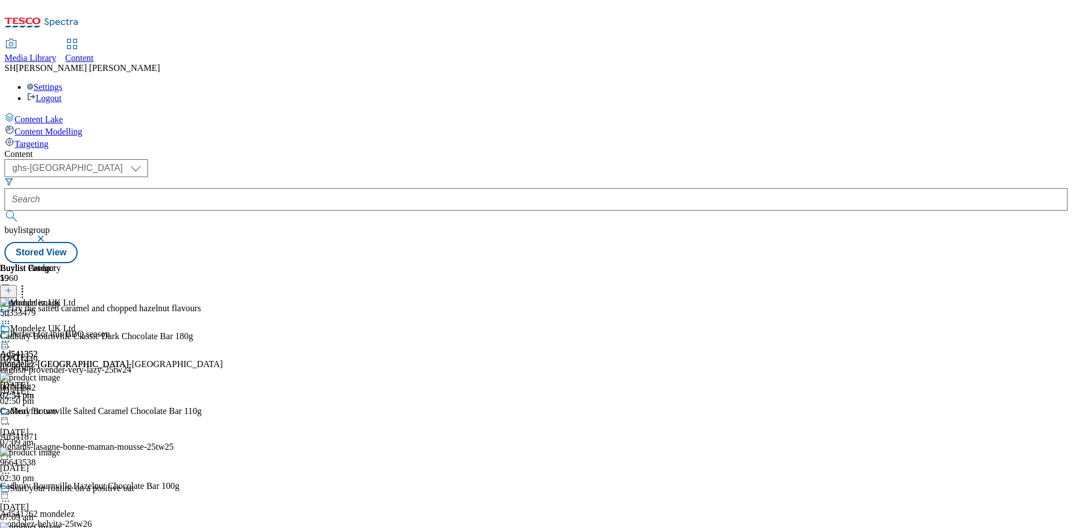
click at [11, 336] on icon at bounding box center [5, 341] width 11 height 11
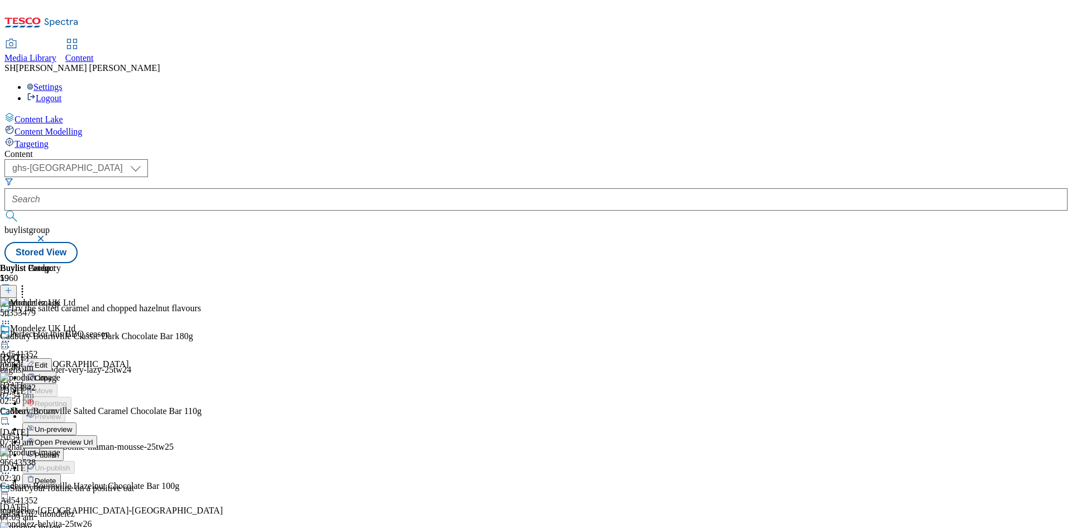
click at [72, 425] on span "Un-preview" at bounding box center [53, 429] width 37 height 8
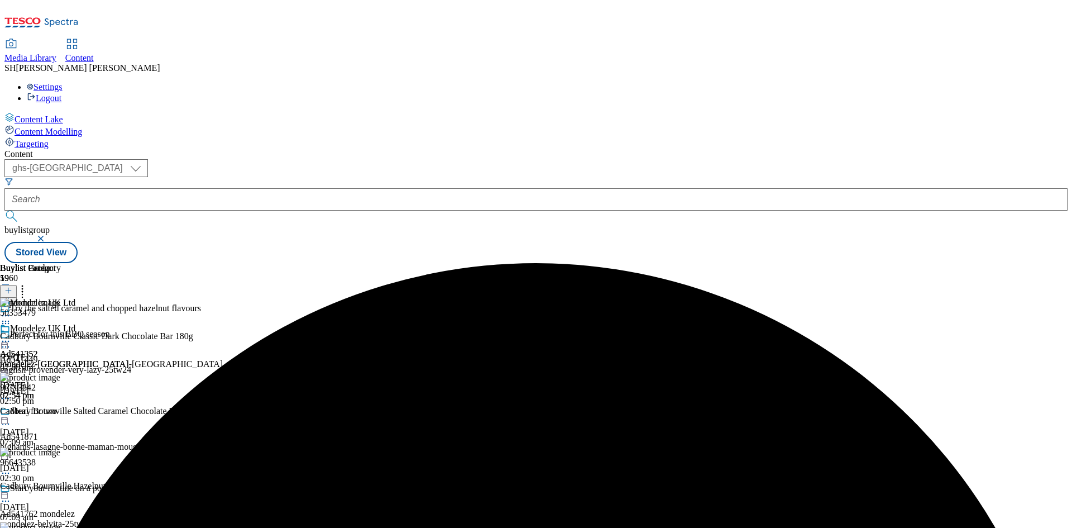
click at [28, 283] on icon at bounding box center [22, 288] width 11 height 11
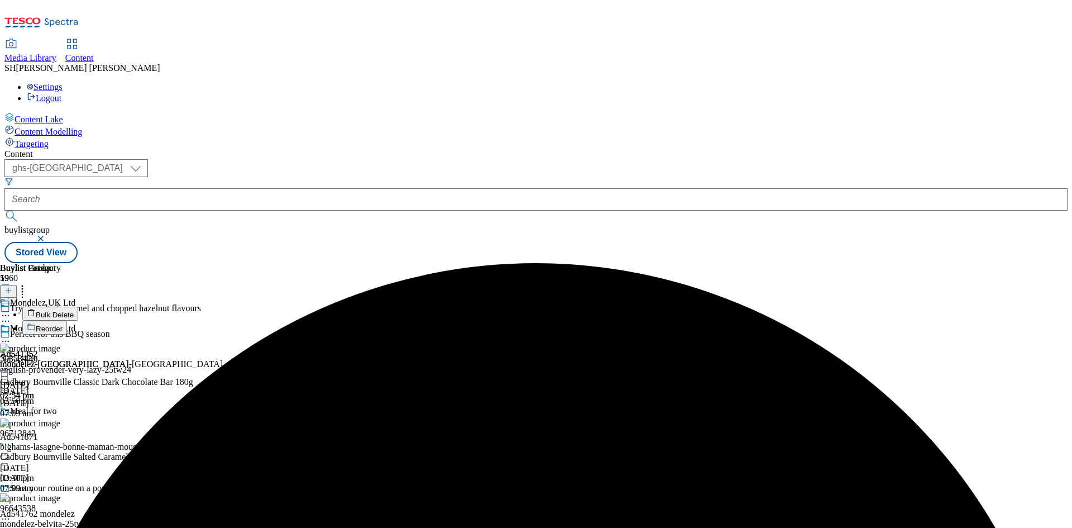
click at [67, 320] on button "Reorder" at bounding box center [44, 327] width 45 height 14
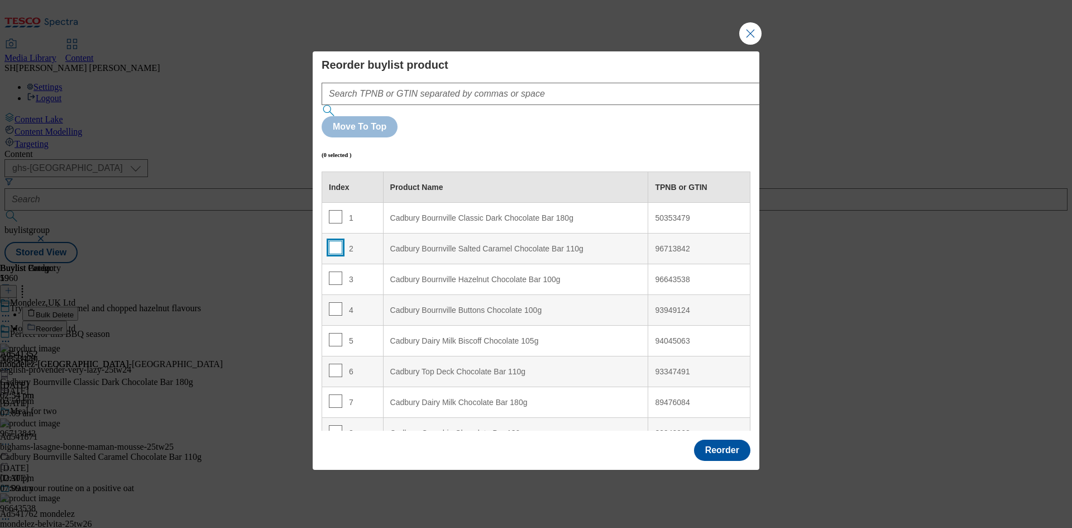
click at [331, 241] on input "Modal" at bounding box center [335, 247] width 13 height 13
checkbox input "true"
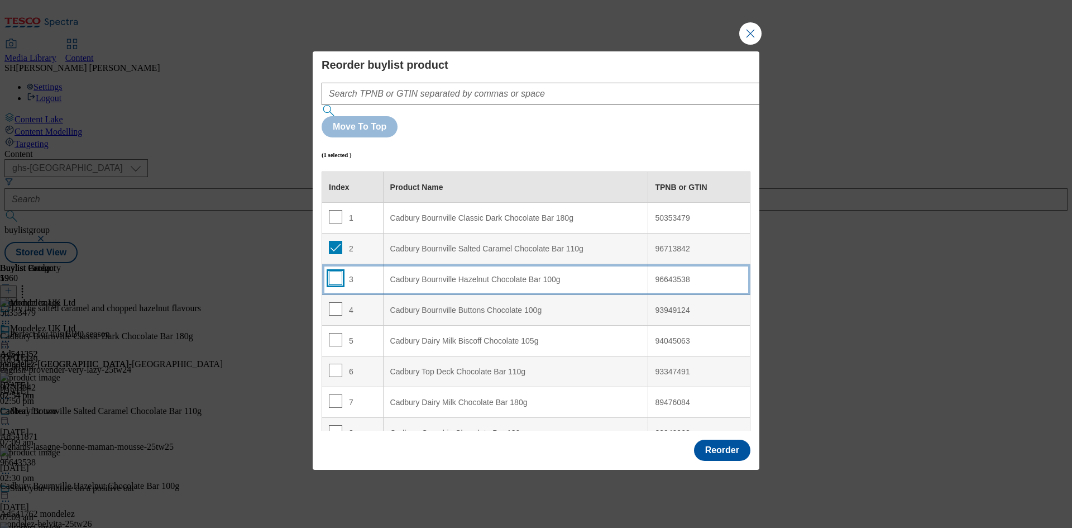
click at [338, 271] on input "Modal" at bounding box center [335, 277] width 13 height 13
checkbox input "true"
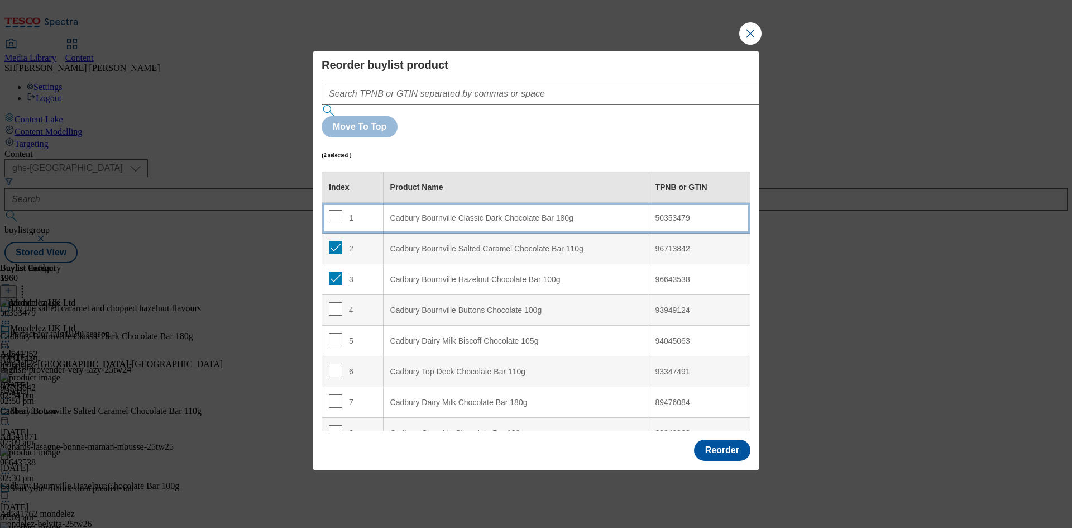
click at [390, 213] on div "Cadbury Bournville Classic Dark Chocolate Bar 180g" at bounding box center [515, 218] width 251 height 10
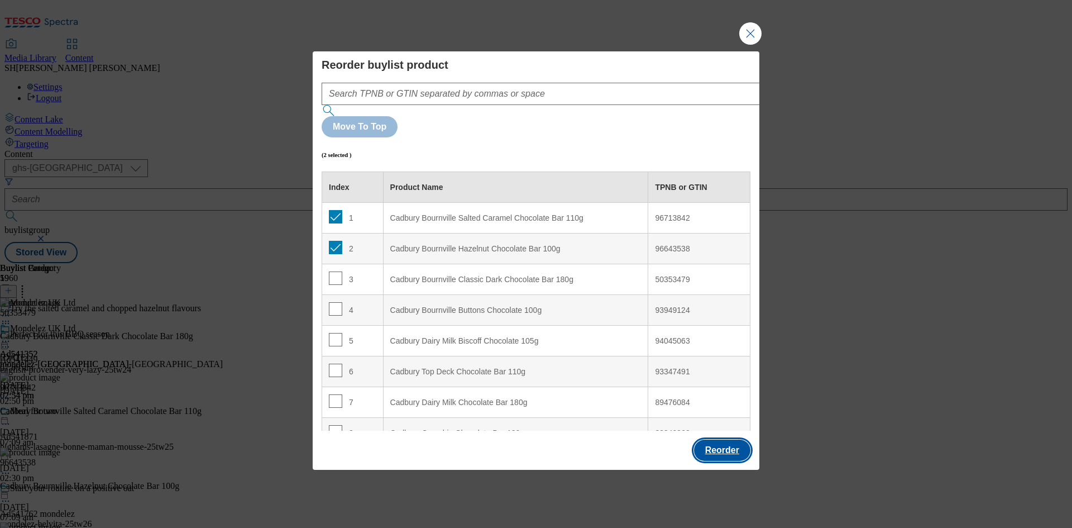
click at [710, 439] on button "Reorder" at bounding box center [722, 449] width 56 height 21
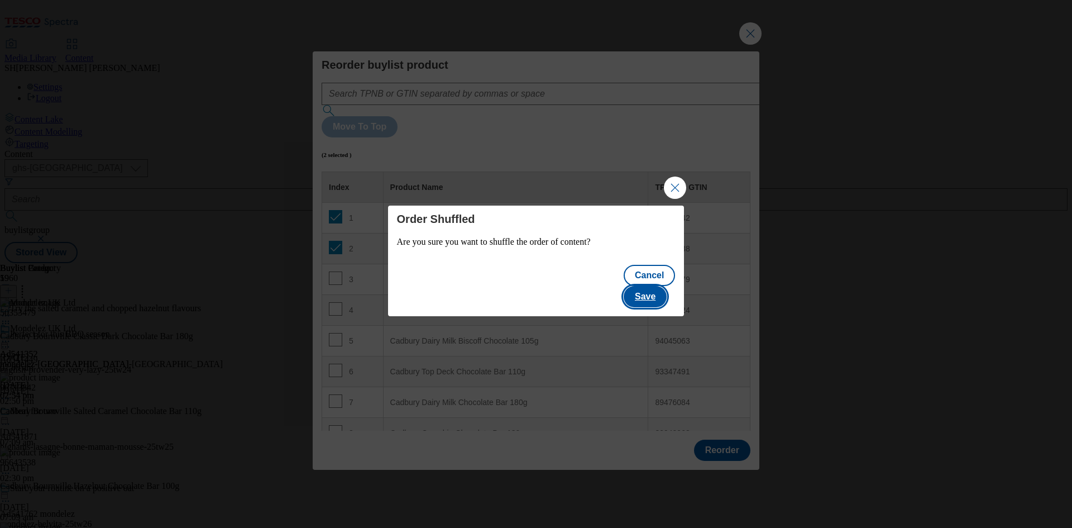
click at [648, 286] on button "Save" at bounding box center [645, 296] width 43 height 21
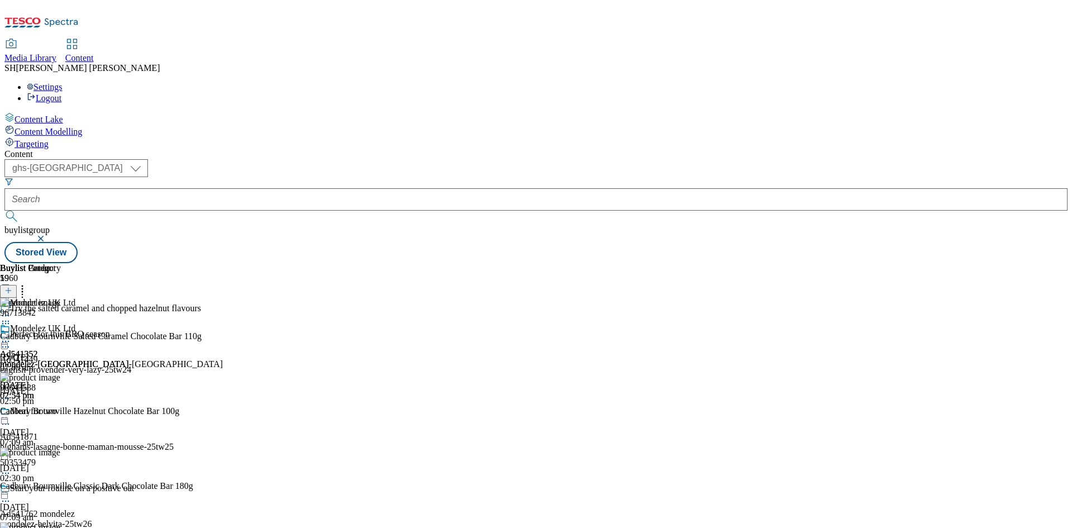
click at [11, 336] on icon at bounding box center [5, 341] width 11 height 11
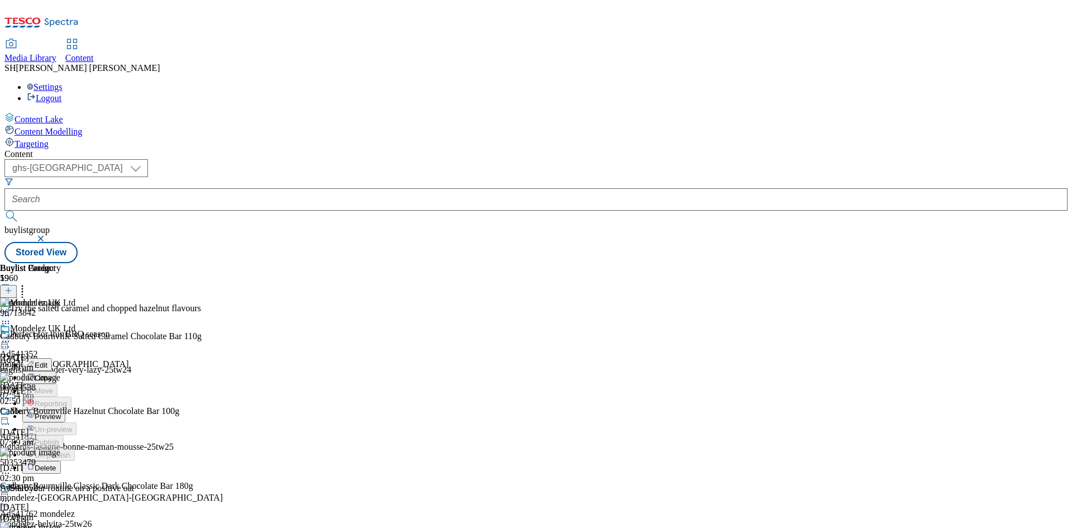
click at [61, 412] on span "Preview" at bounding box center [48, 416] width 26 height 8
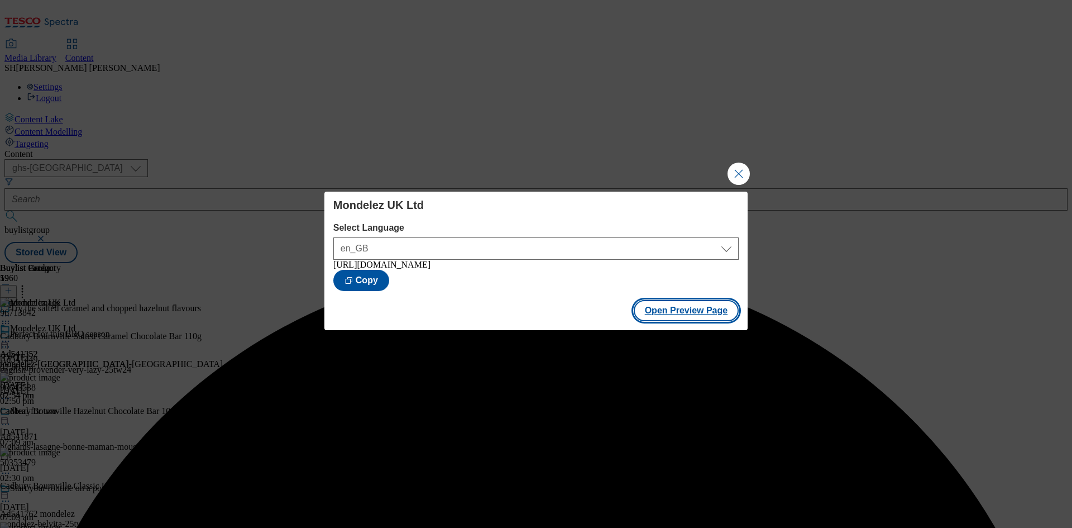
click at [691, 320] on button "Open Preview Page" at bounding box center [687, 310] width 106 height 21
